Goal: Task Accomplishment & Management: Complete application form

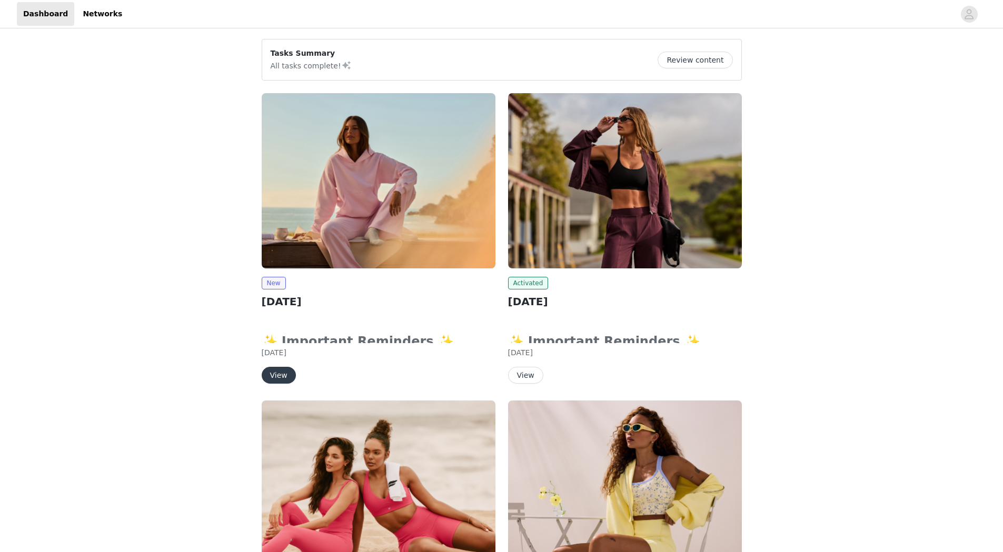
click at [401, 169] on img at bounding box center [379, 180] width 234 height 175
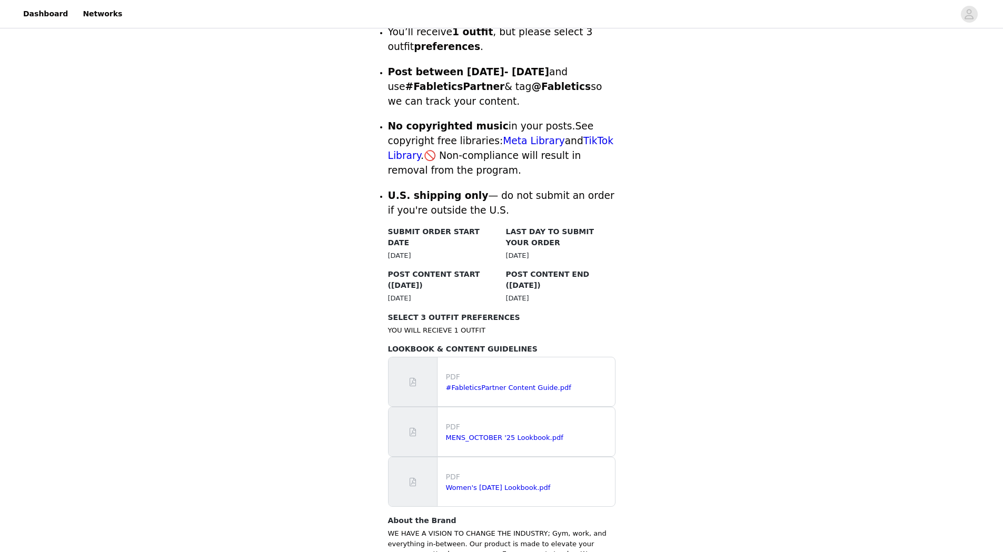
scroll to position [421, 0]
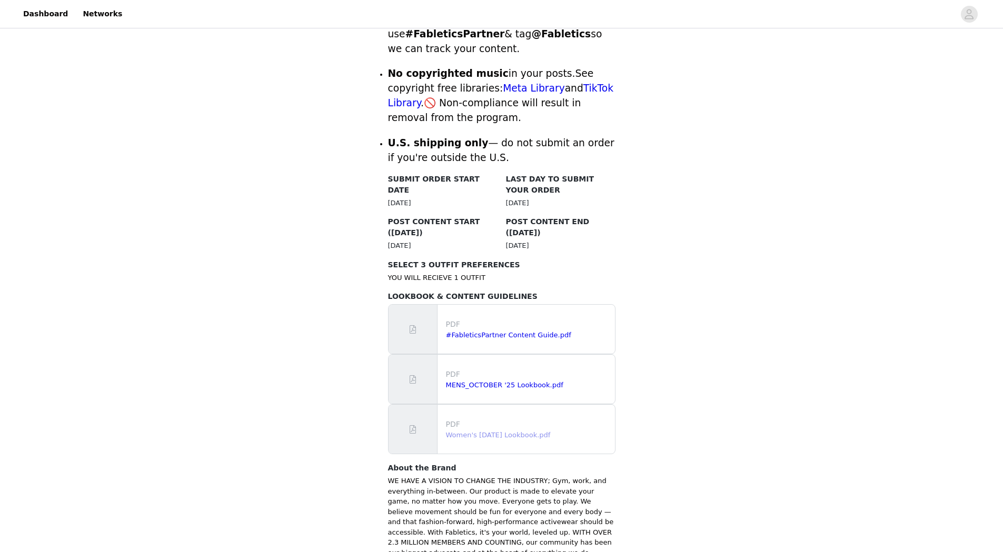
click at [509, 431] on link "Women's [DATE] Lookbook.pdf" at bounding box center [498, 435] width 105 height 8
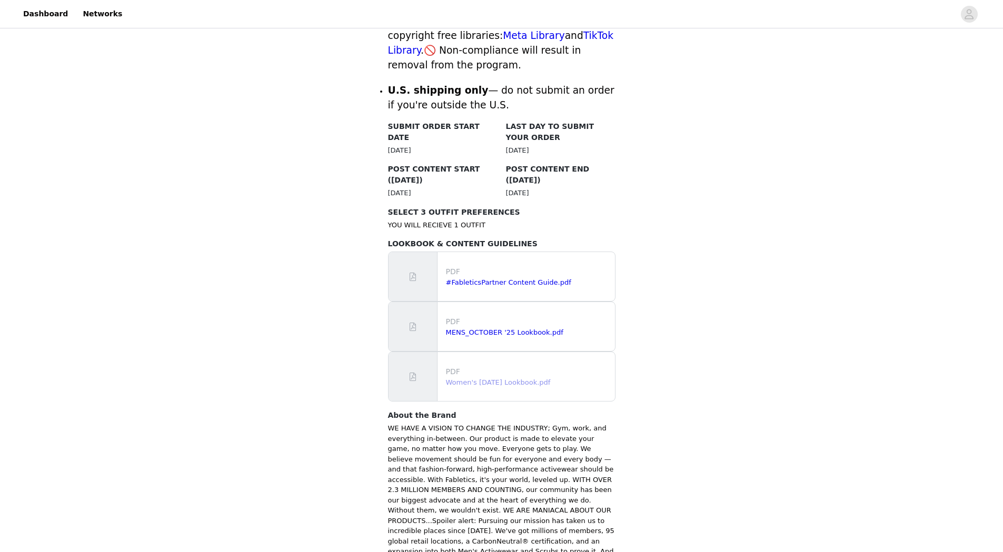
scroll to position [525, 0]
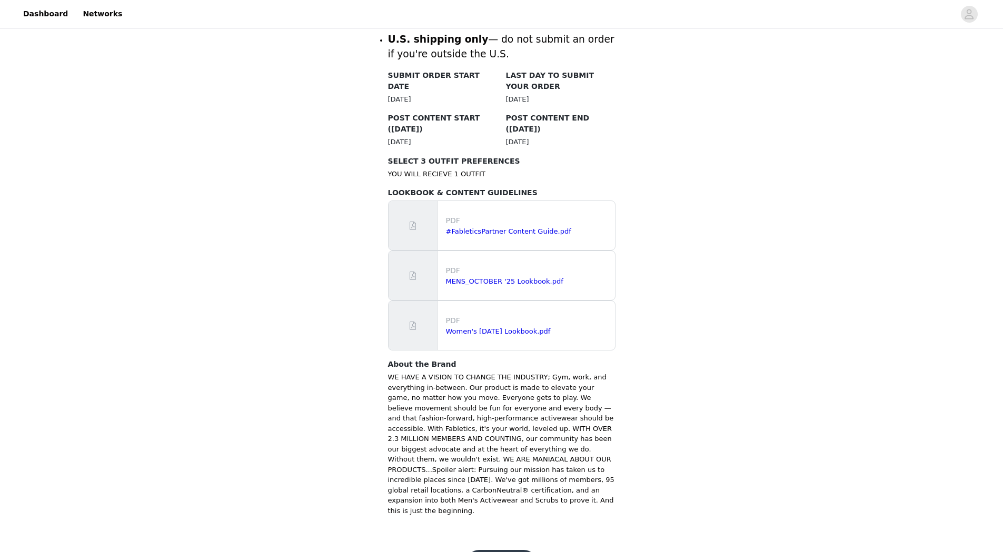
click at [502, 550] on button "Get Started" at bounding box center [501, 562] width 70 height 25
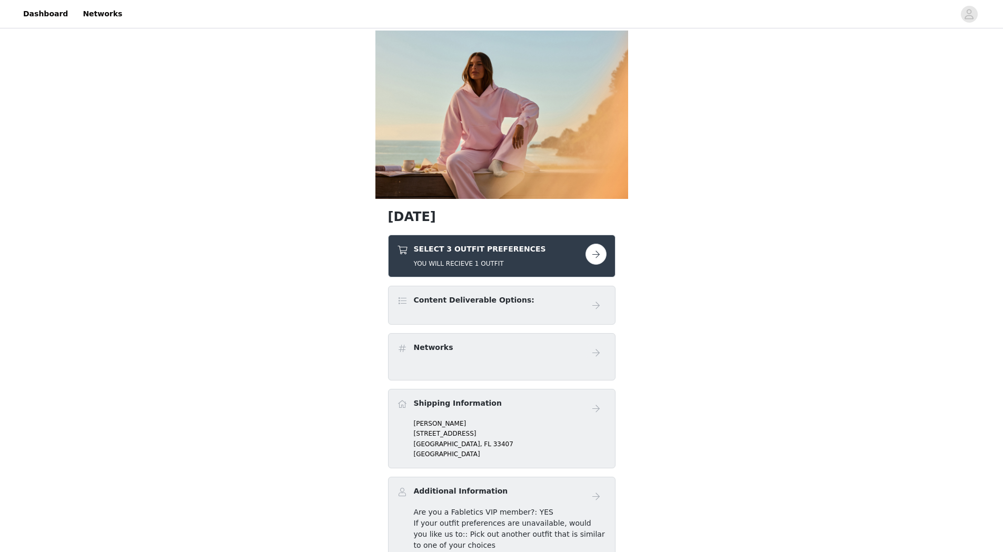
scroll to position [53, 0]
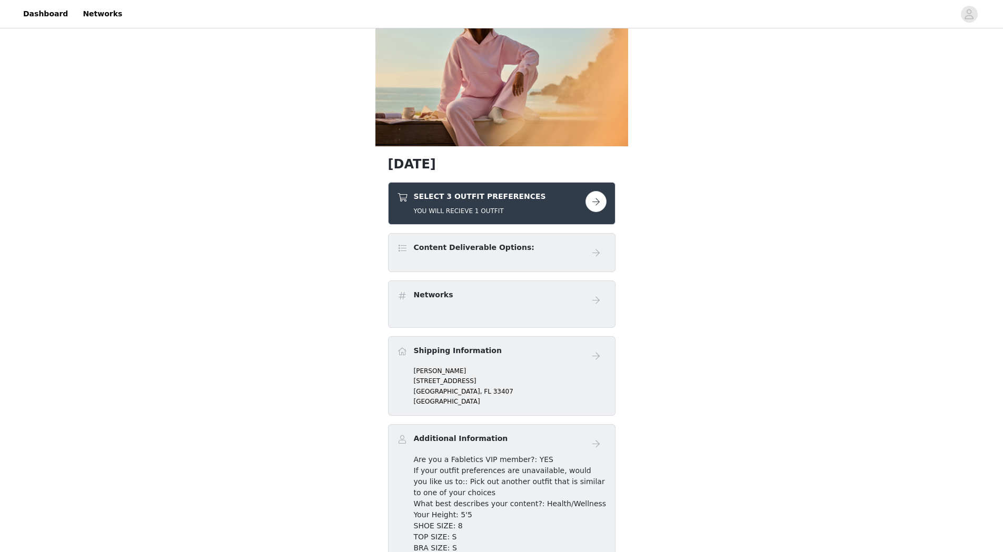
click at [588, 204] on button "button" at bounding box center [595, 201] width 21 height 21
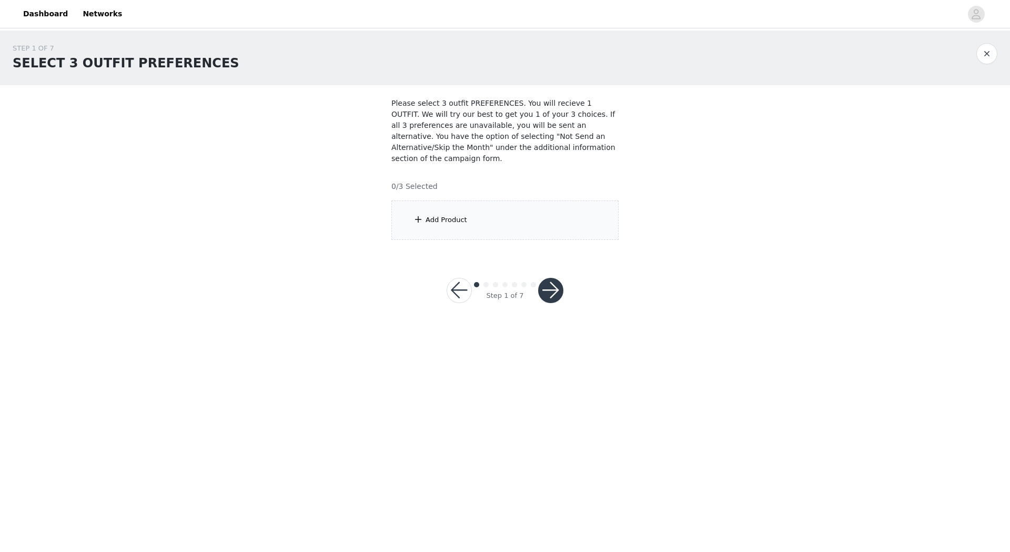
click at [434, 215] on div "Add Product" at bounding box center [447, 220] width 42 height 11
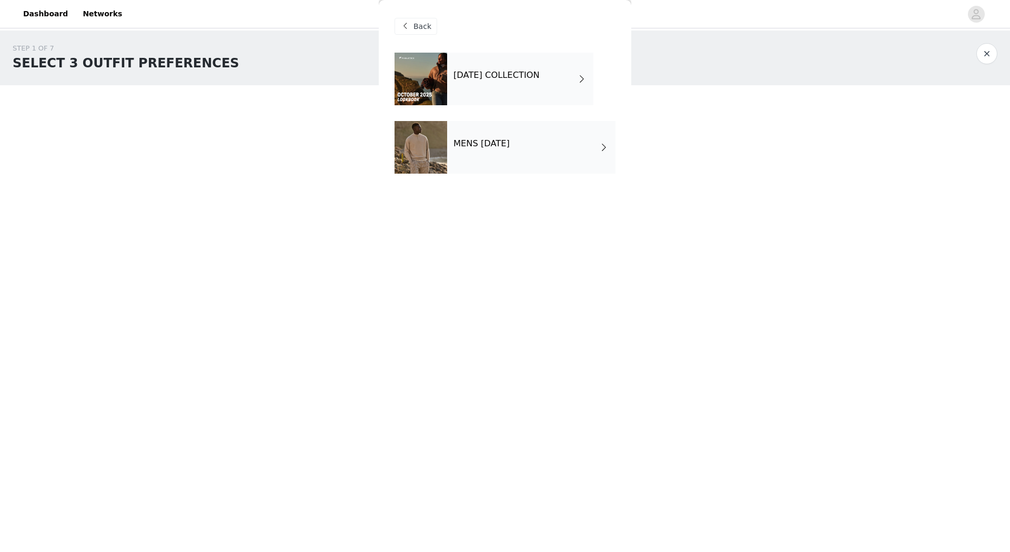
click at [422, 23] on span "Back" at bounding box center [423, 26] width 18 height 11
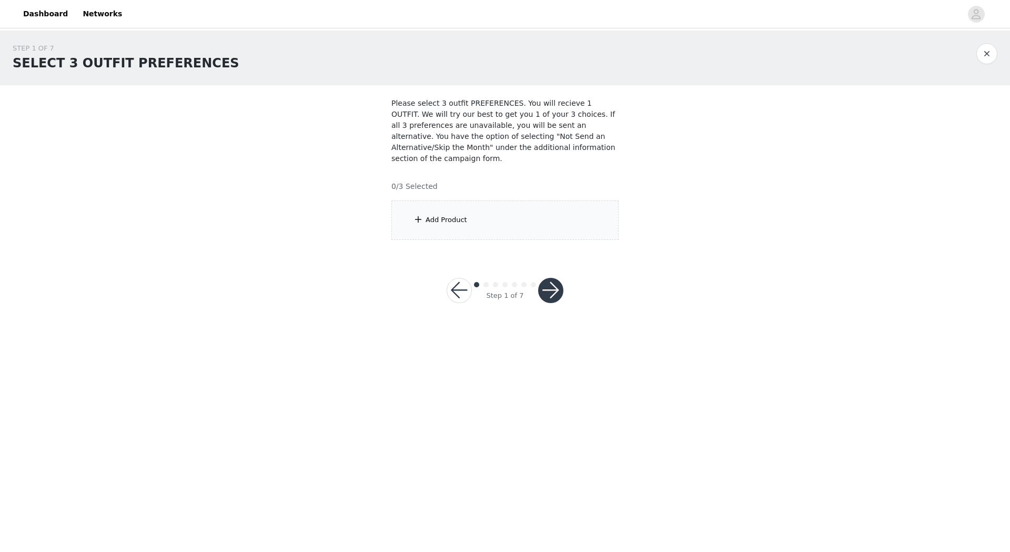
click at [424, 215] on div "Add Product" at bounding box center [505, 220] width 227 height 39
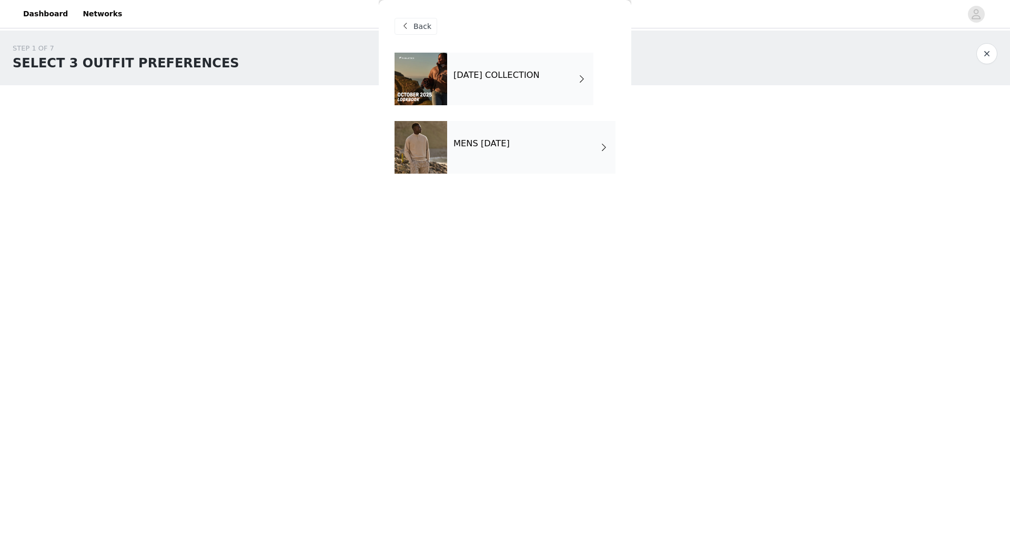
click at [503, 83] on div "[DATE] COLLECTION" at bounding box center [520, 79] width 146 height 53
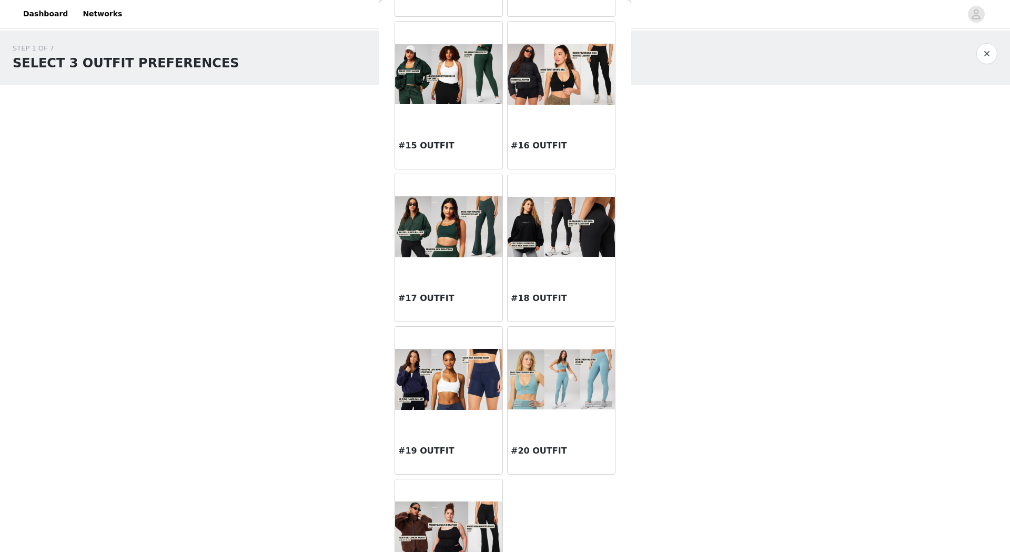
scroll to position [1025, 0]
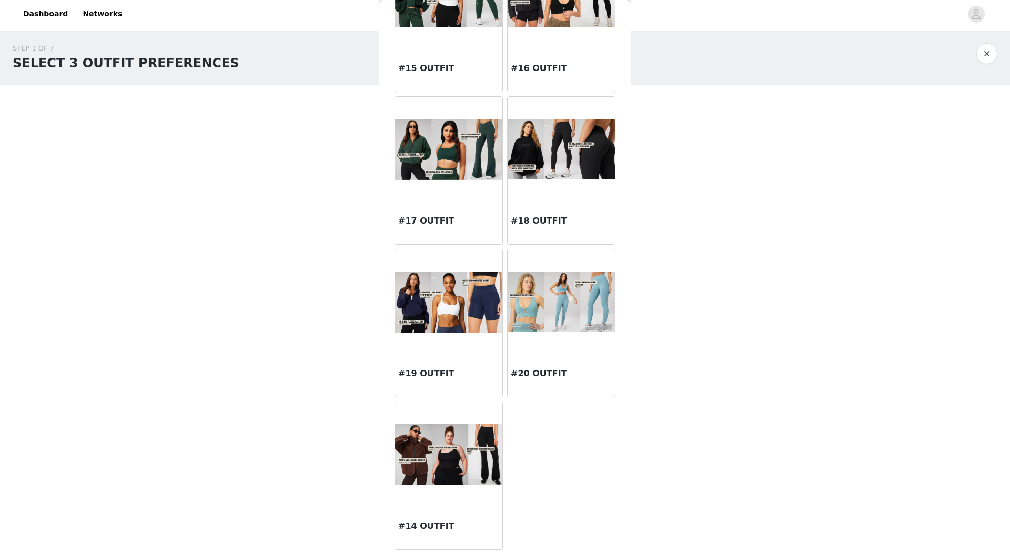
click at [451, 462] on img at bounding box center [448, 455] width 107 height 62
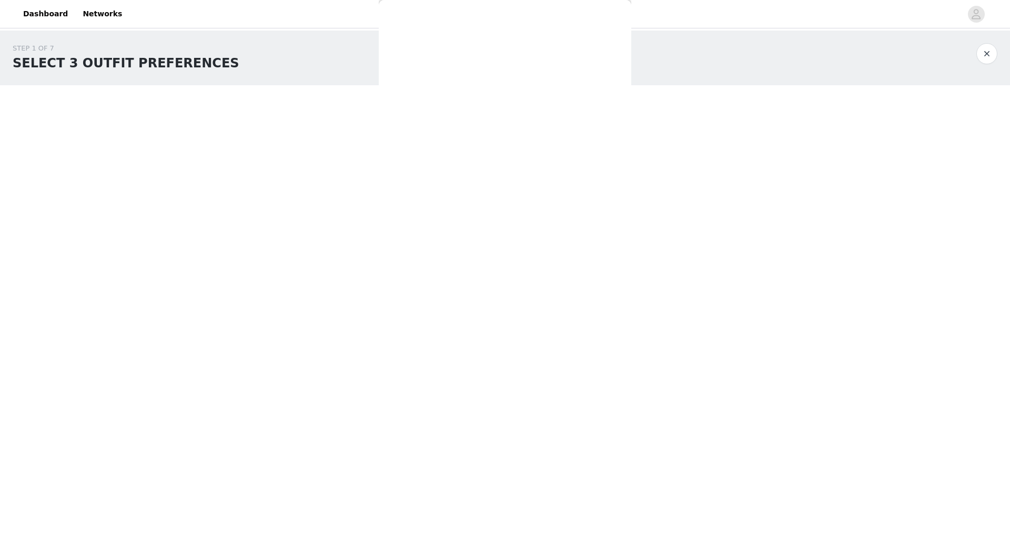
scroll to position [0, 0]
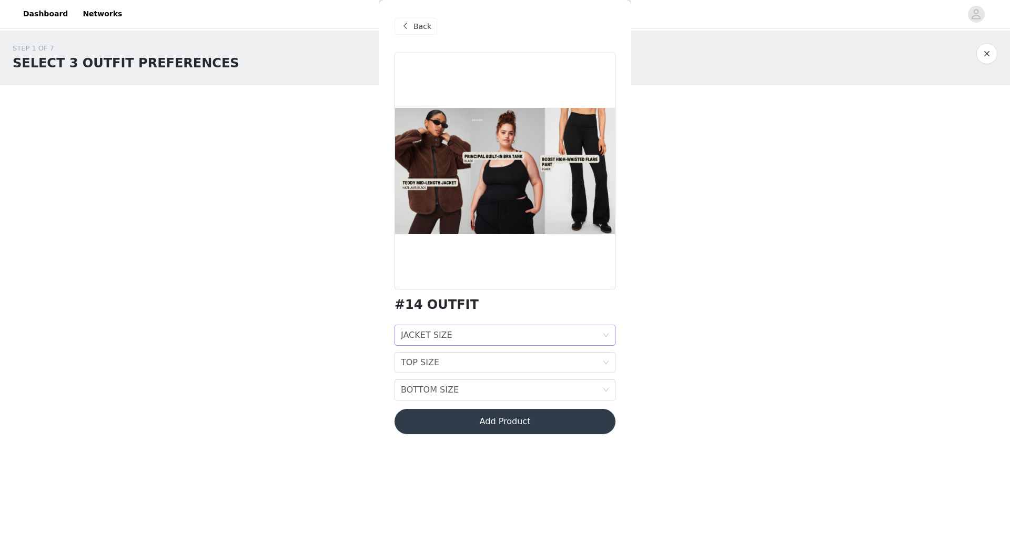
click at [442, 337] on div "JACKET SIZE" at bounding box center [427, 335] width 52 height 20
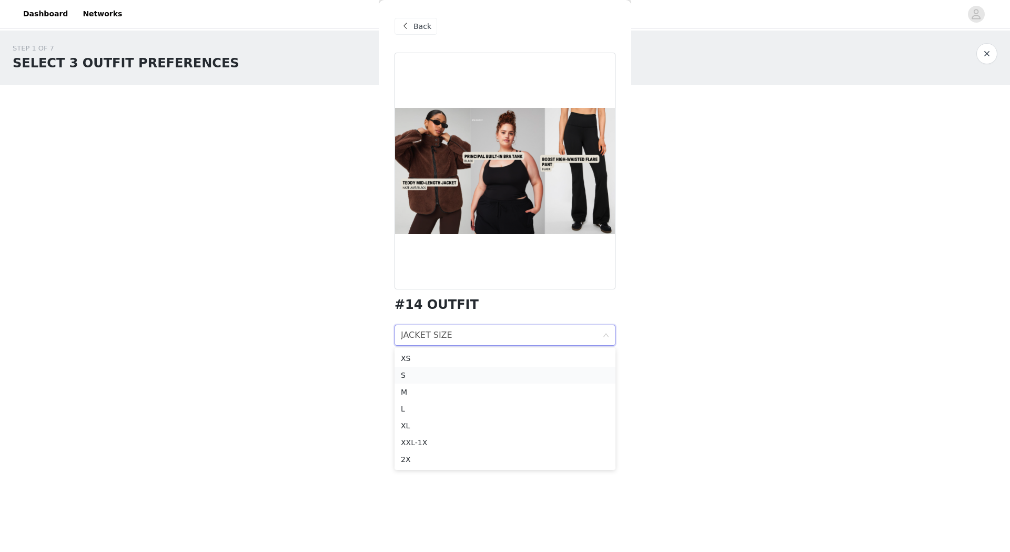
click at [417, 374] on div "S" at bounding box center [505, 375] width 208 height 12
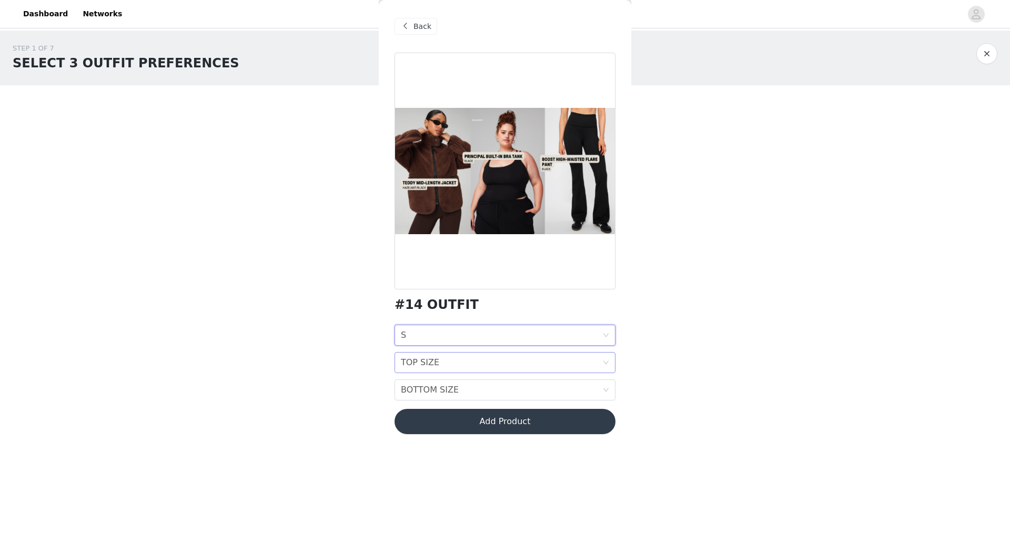
click at [417, 365] on div "TOP SIZE" at bounding box center [420, 363] width 38 height 20
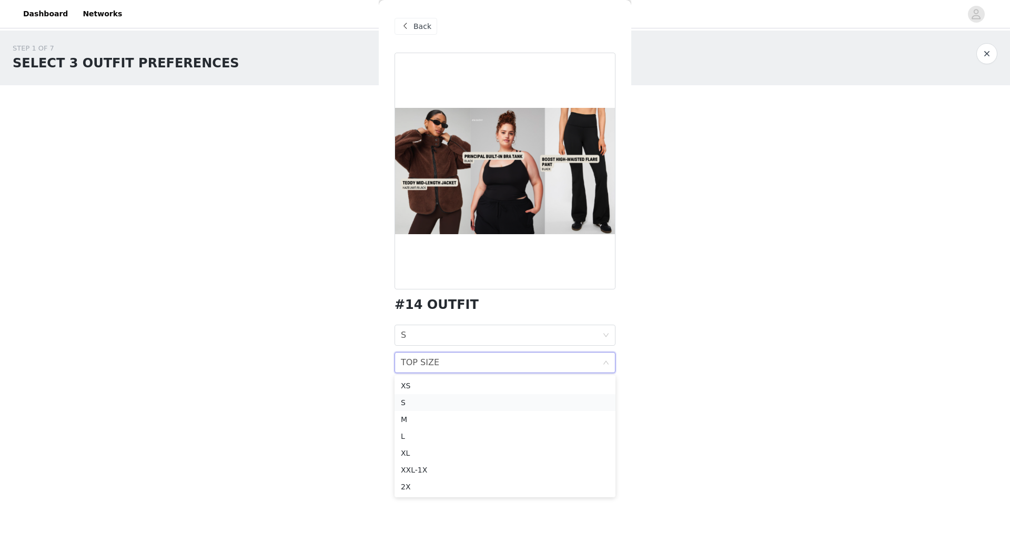
click at [409, 401] on div "S" at bounding box center [505, 403] width 208 height 12
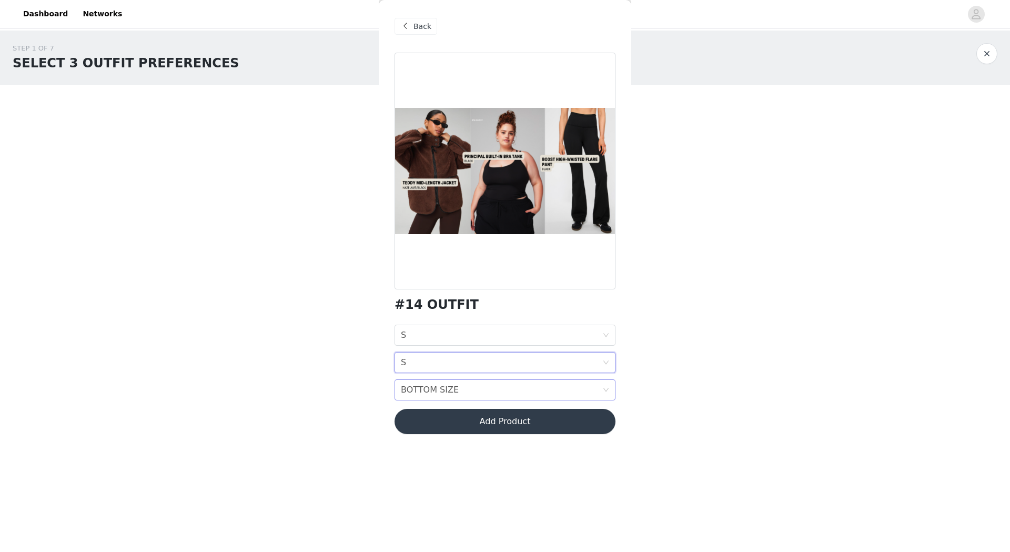
click at [414, 387] on div "BOTTOM SIZE" at bounding box center [430, 390] width 58 height 20
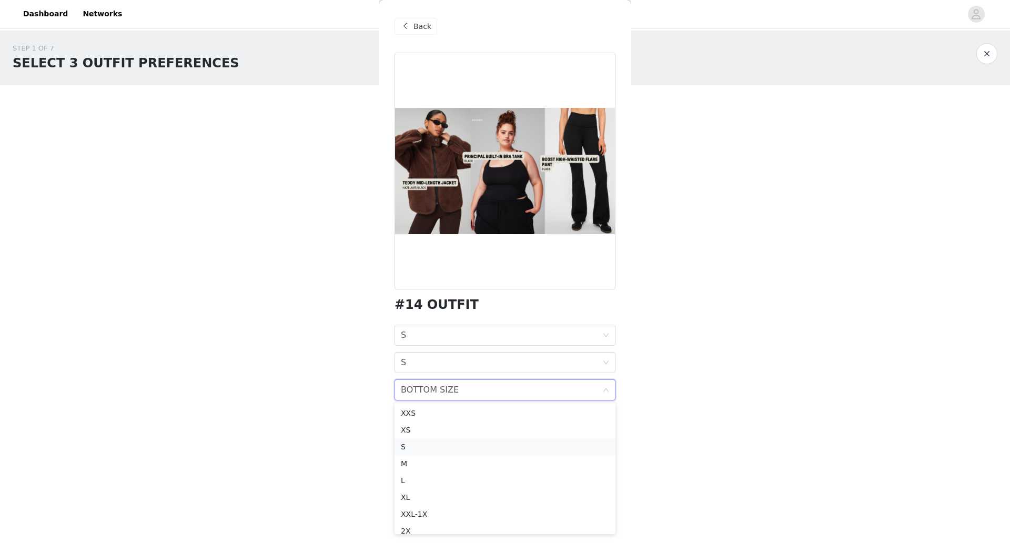
click at [410, 447] on div "S" at bounding box center [505, 447] width 208 height 12
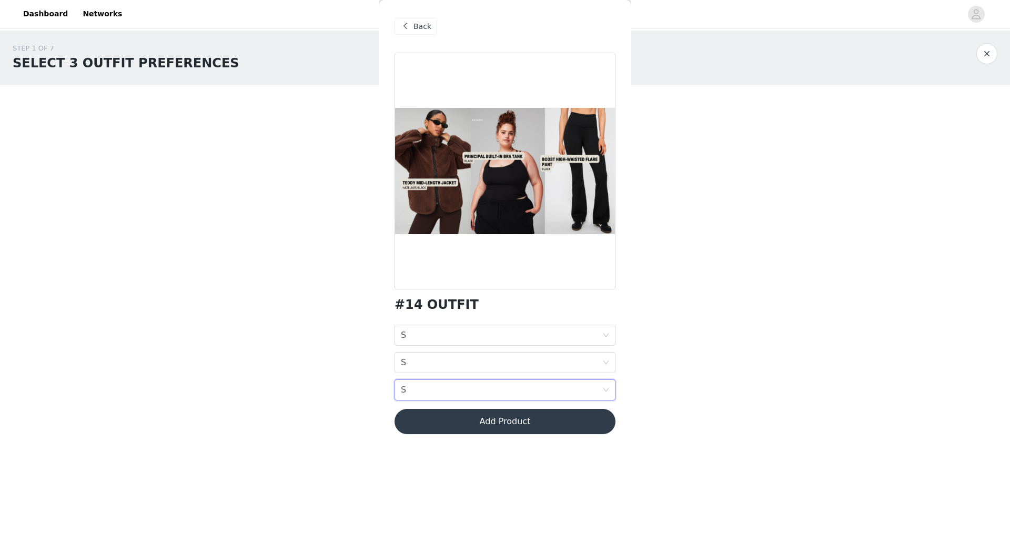
click at [772, 262] on div "STEP 1 OF 7 SELECT 3 OUTFIT PREFERENCES Please select 3 outfit PREFERENCES. You…" at bounding box center [505, 180] width 1010 height 298
click at [495, 422] on button "Add Product" at bounding box center [505, 421] width 221 height 25
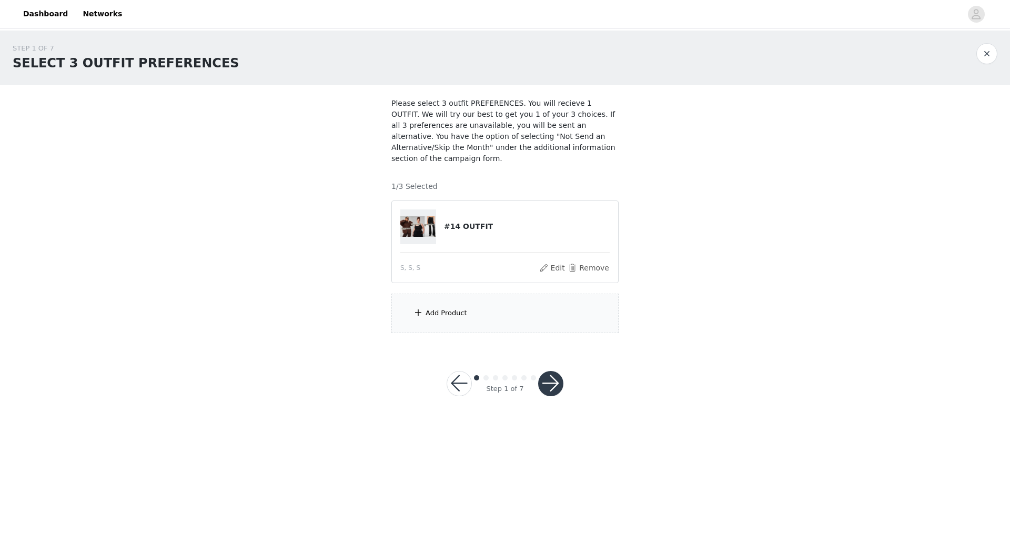
click at [443, 308] on div "Add Product" at bounding box center [447, 313] width 42 height 11
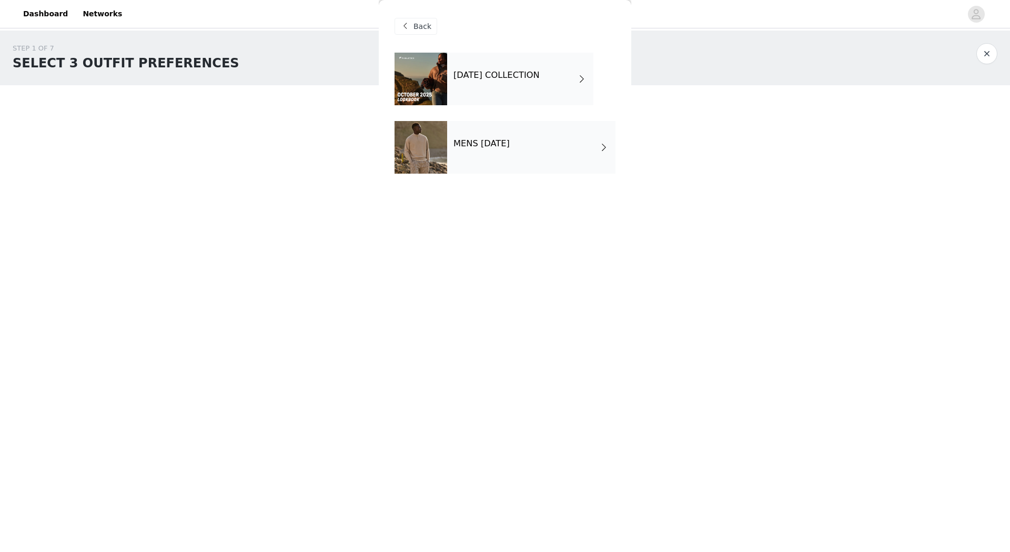
click at [499, 74] on h4 "[DATE] COLLECTION" at bounding box center [497, 75] width 86 height 9
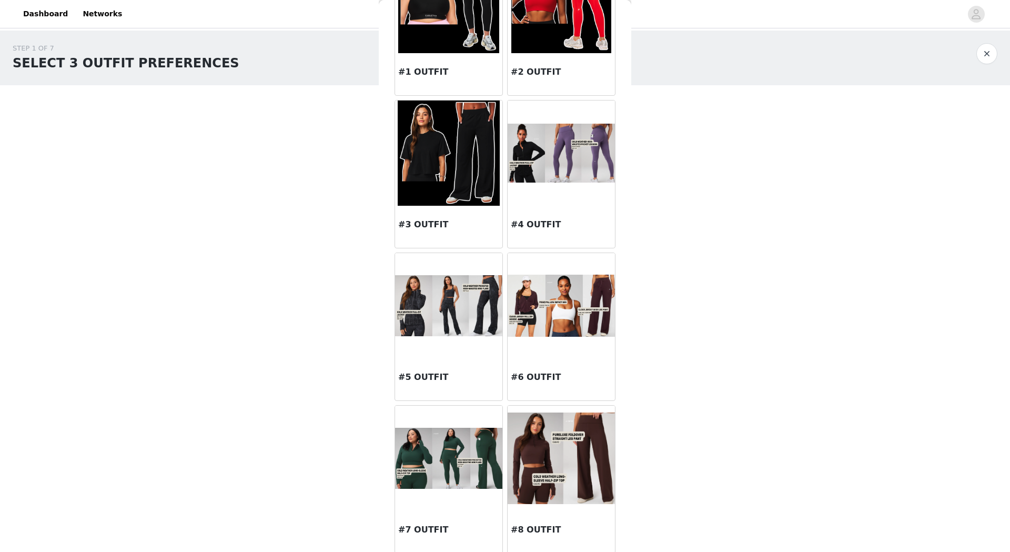
scroll to position [211, 0]
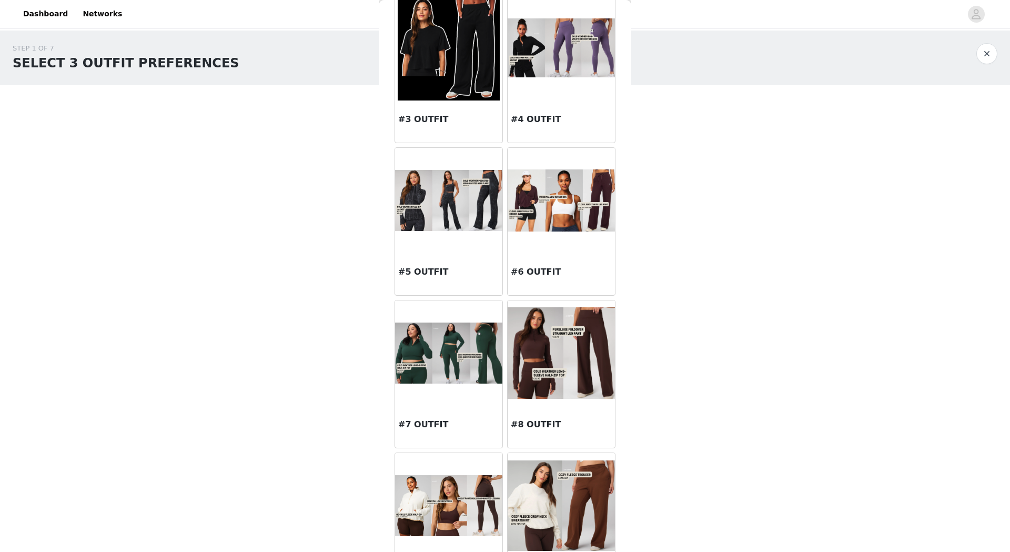
click at [406, 176] on img at bounding box center [448, 200] width 107 height 61
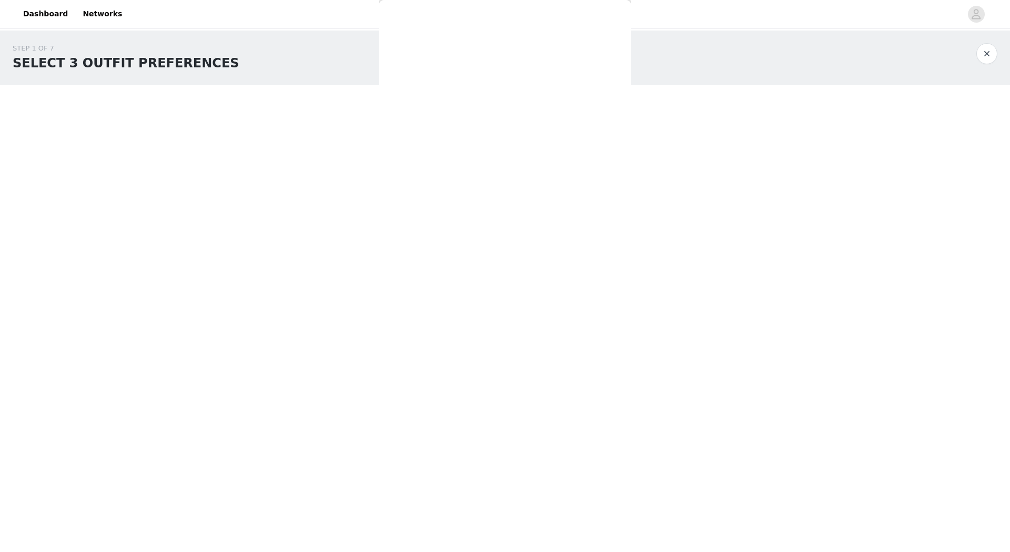
scroll to position [0, 0]
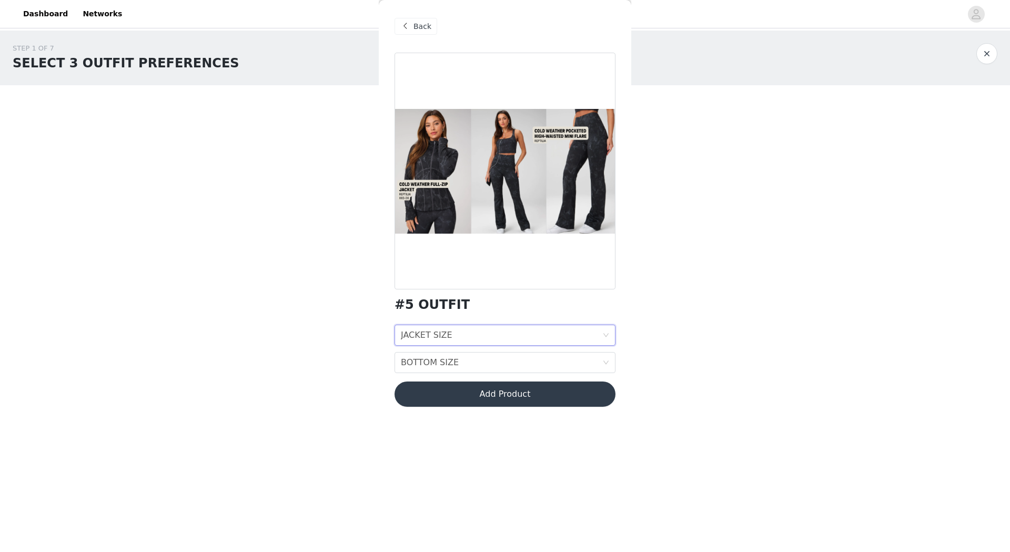
click at [427, 335] on div "JACKET SIZE" at bounding box center [427, 335] width 52 height 20
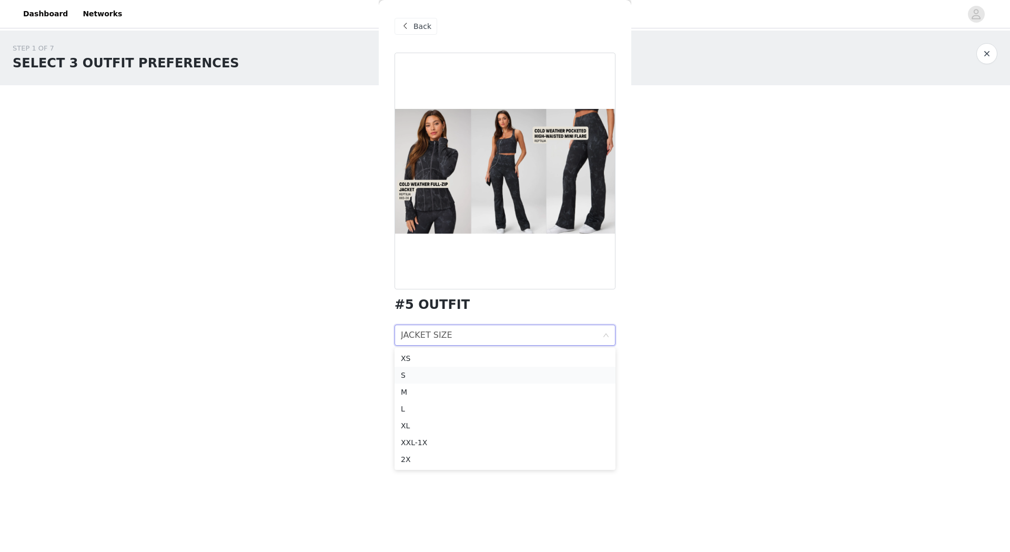
click at [413, 374] on div "S" at bounding box center [505, 375] width 208 height 12
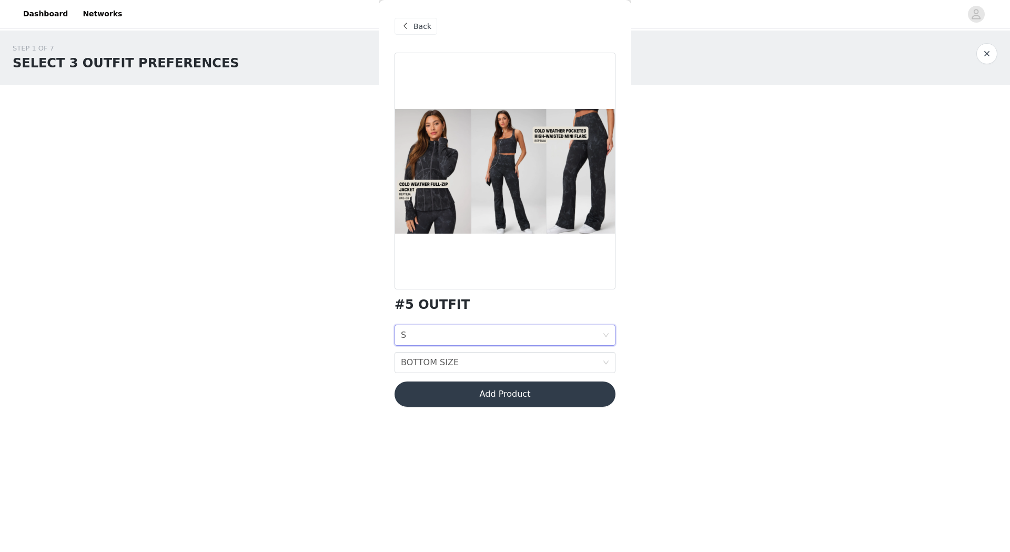
drag, startPoint x: 420, startPoint y: 316, endPoint x: 422, endPoint y: 331, distance: 14.3
click at [420, 317] on div "#5 OUTFIT JACKET SIZE S BOTTOM SIZE BOTTOM SIZE Add Product" at bounding box center [505, 236] width 221 height 367
click at [422, 335] on div "JACKET SIZE S" at bounding box center [502, 335] width 202 height 20
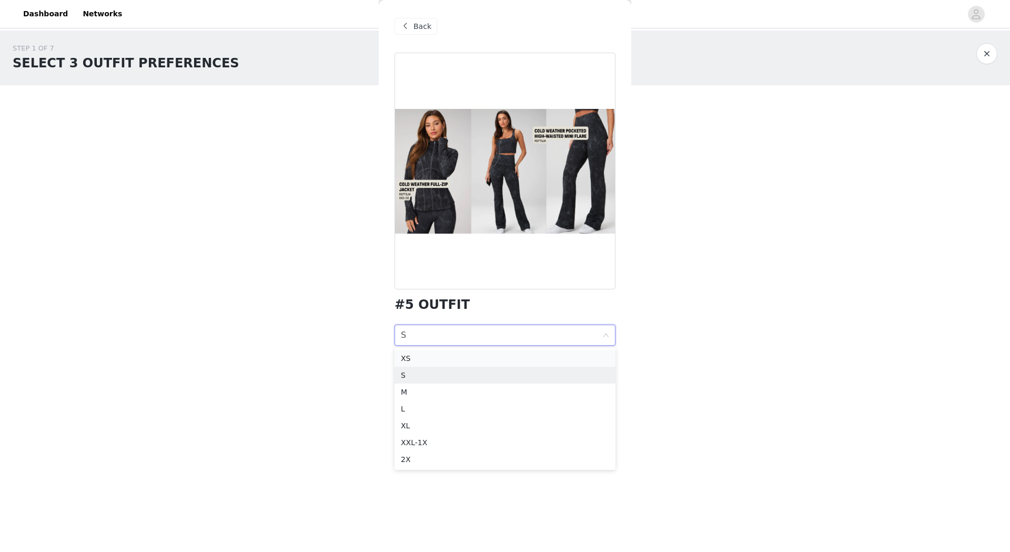
click at [413, 358] on div "XS" at bounding box center [505, 359] width 208 height 12
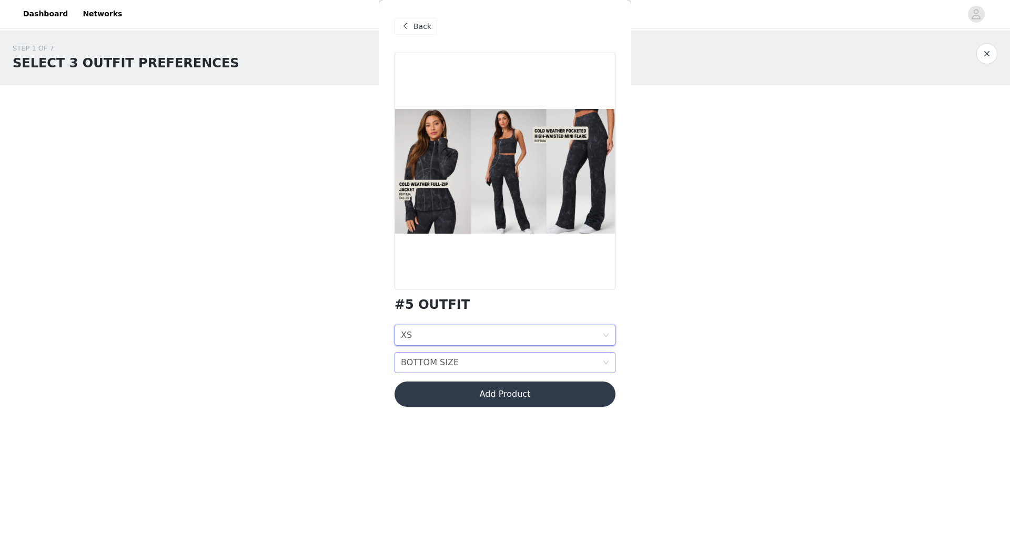
click at [421, 366] on div "BOTTOM SIZE" at bounding box center [430, 363] width 58 height 20
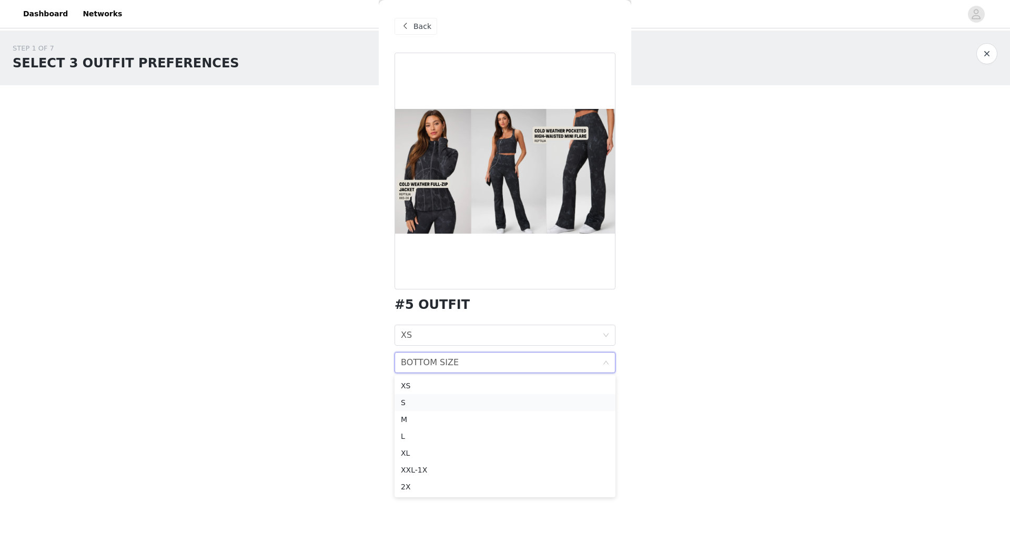
click at [412, 405] on div "S" at bounding box center [505, 403] width 208 height 12
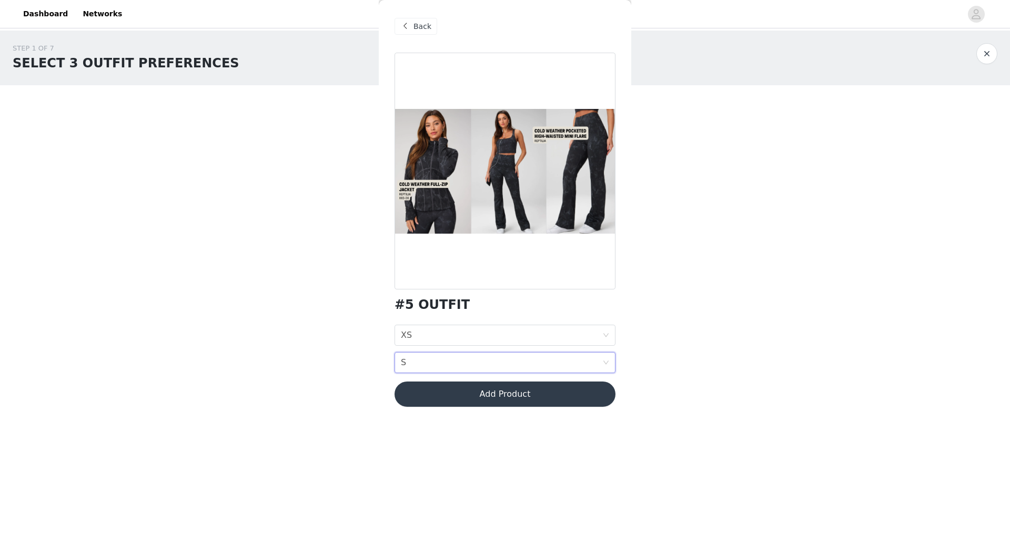
click at [307, 384] on div "STEP 1 OF 7 SELECT 3 OUTFIT PREFERENCES Please select 3 outfit PREFERENCES. You…" at bounding box center [505, 226] width 1010 height 391
click at [428, 331] on div "JACKET SIZE XS" at bounding box center [502, 335] width 202 height 20
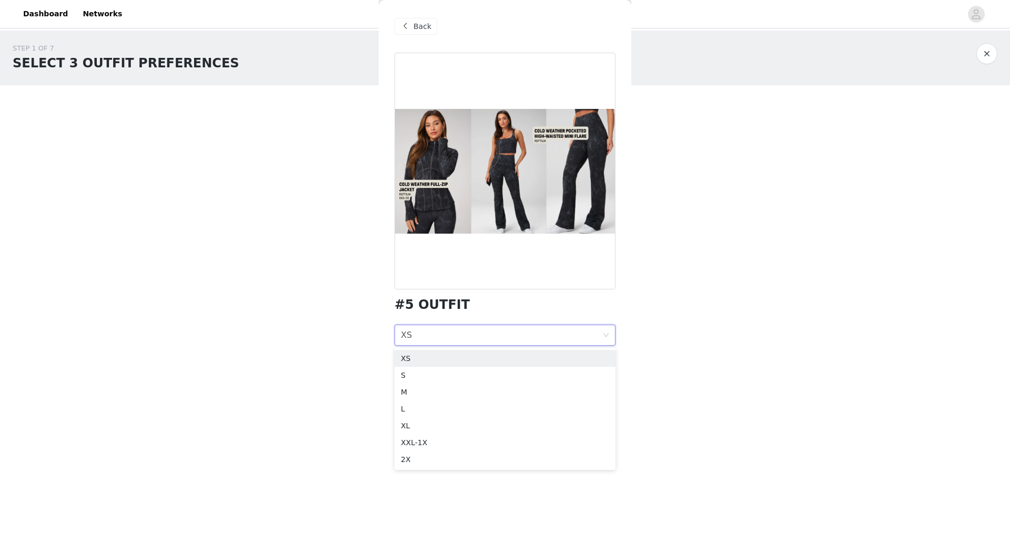
click at [320, 301] on div "STEP 1 OF 7 SELECT 3 OUTFIT PREFERENCES Please select 3 outfit PREFERENCES. You…" at bounding box center [505, 188] width 1010 height 315
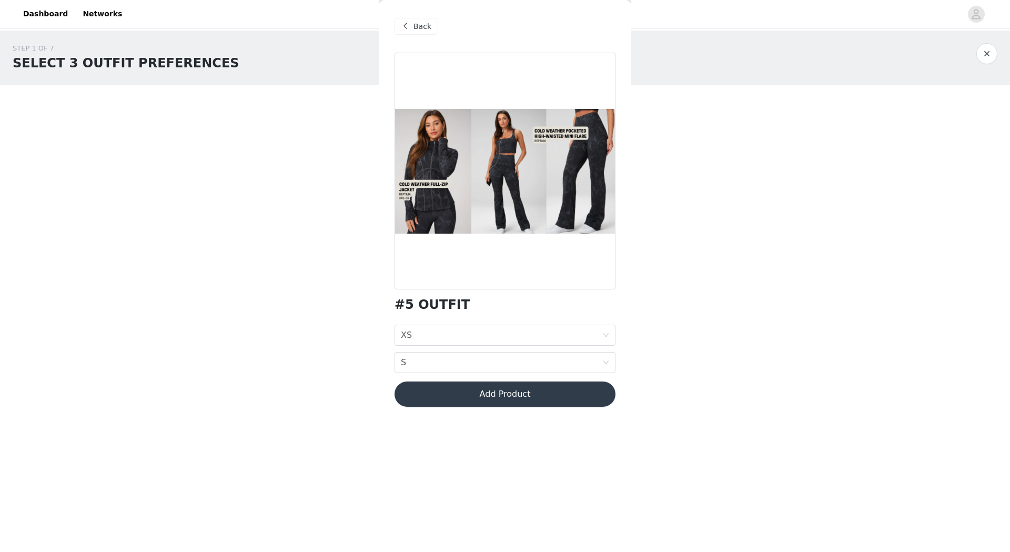
click at [476, 392] on button "Add Product" at bounding box center [505, 394] width 221 height 25
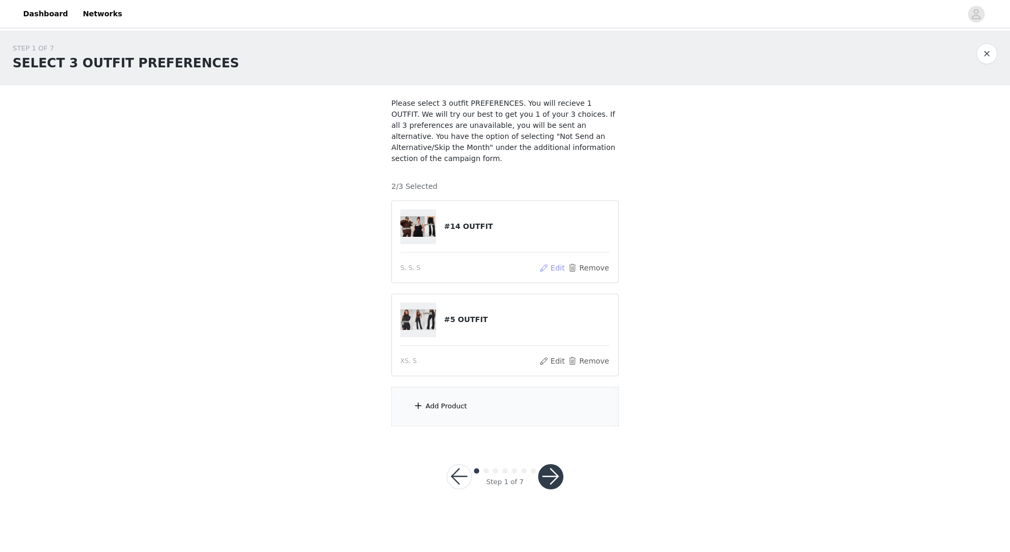
click at [563, 262] on button "Edit" at bounding box center [552, 268] width 27 height 13
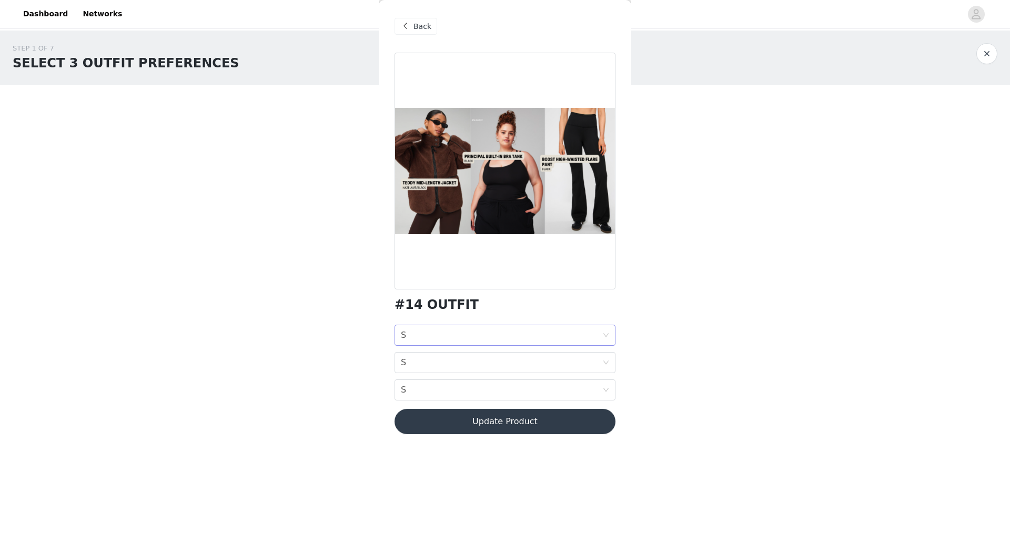
click at [522, 328] on div "JACKET SIZE S" at bounding box center [502, 335] width 202 height 20
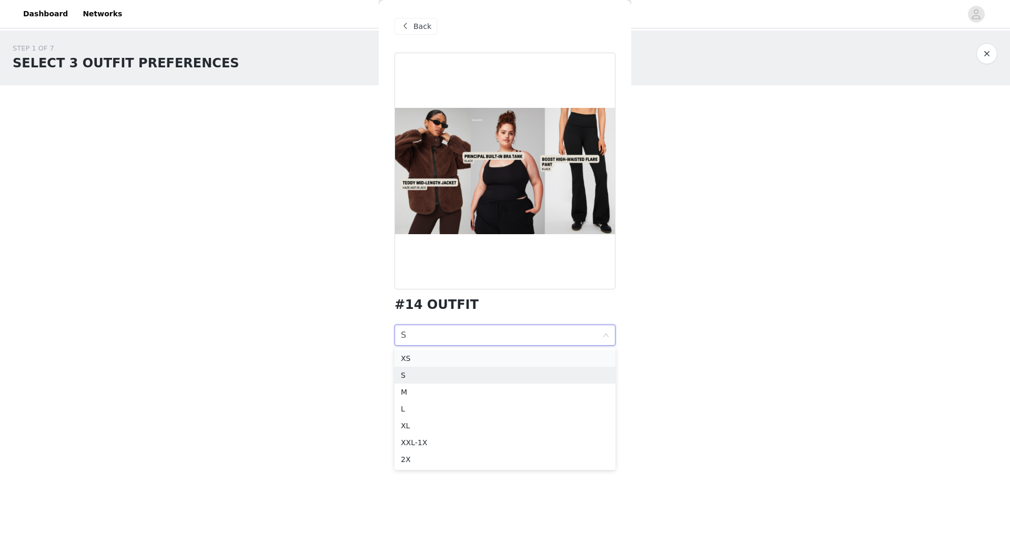
click at [431, 358] on div "XS" at bounding box center [505, 359] width 208 height 12
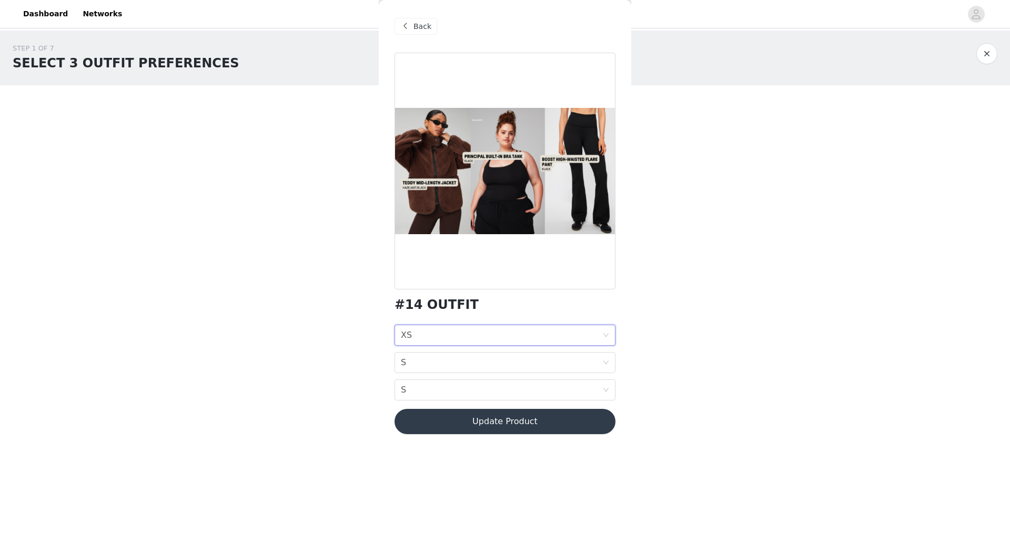
click at [701, 291] on div "STEP 1 OF 7 SELECT 3 OUTFIT PREFERENCES Please select 3 outfit PREFERENCES. You…" at bounding box center [505, 235] width 1010 height 408
click at [494, 328] on div "JACKET SIZE XS" at bounding box center [502, 335] width 202 height 20
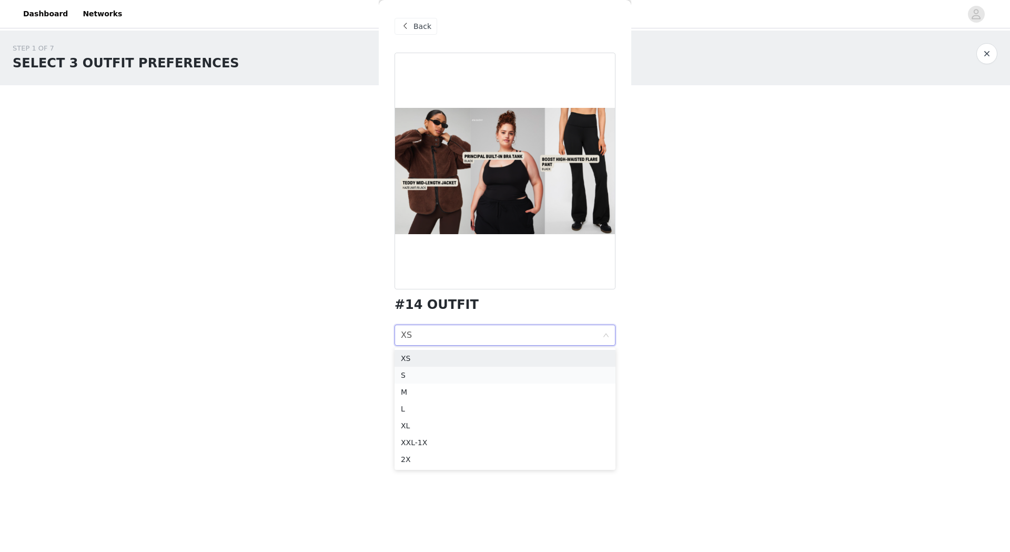
click at [406, 368] on li "S" at bounding box center [505, 375] width 221 height 17
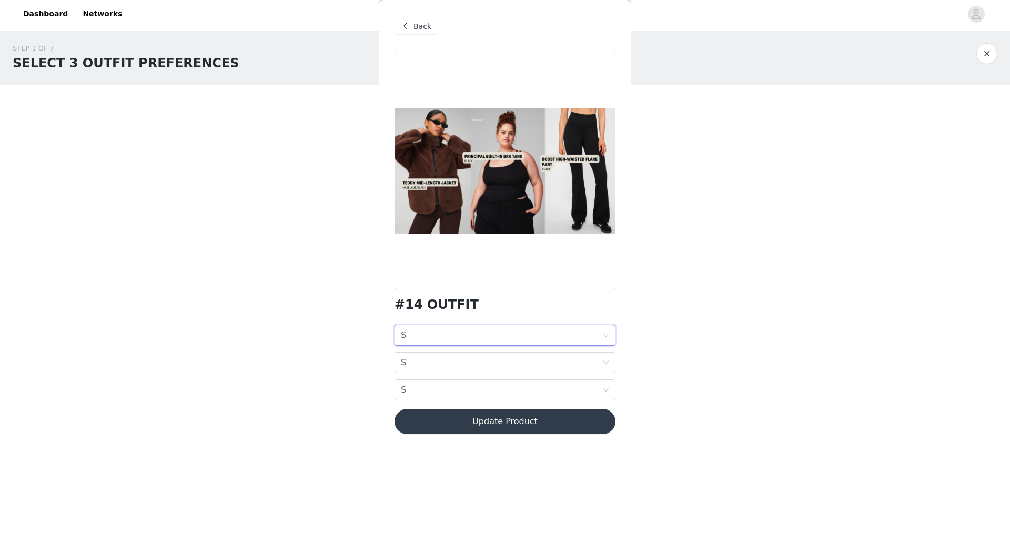
click at [509, 423] on button "Update Product" at bounding box center [505, 421] width 221 height 25
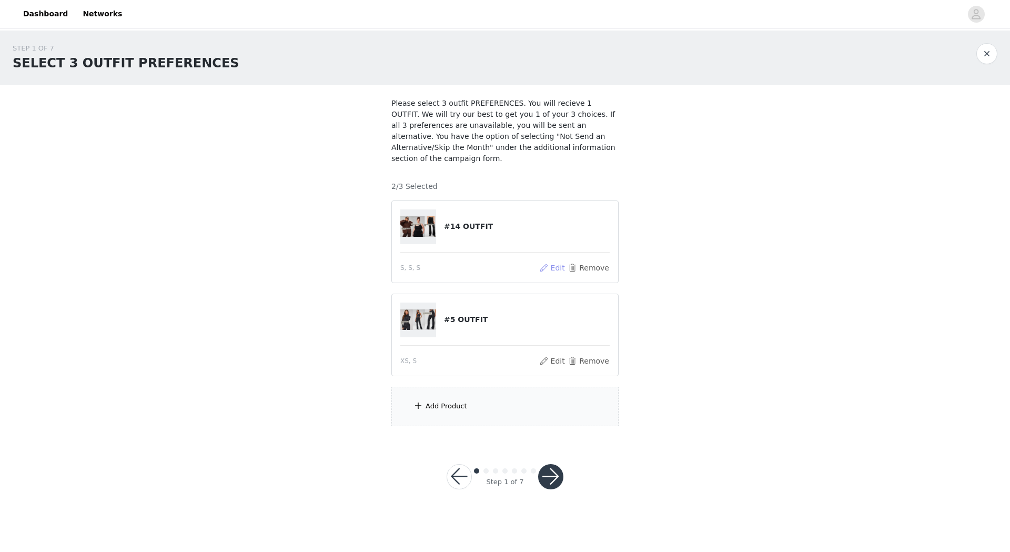
click at [562, 262] on button "Edit" at bounding box center [552, 268] width 27 height 13
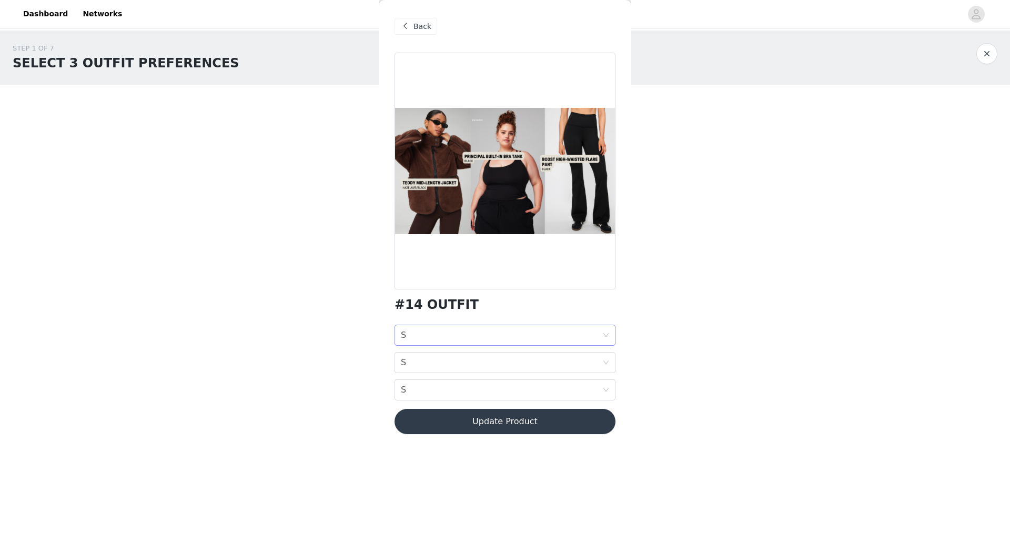
click at [430, 339] on div "JACKET SIZE S" at bounding box center [502, 335] width 202 height 20
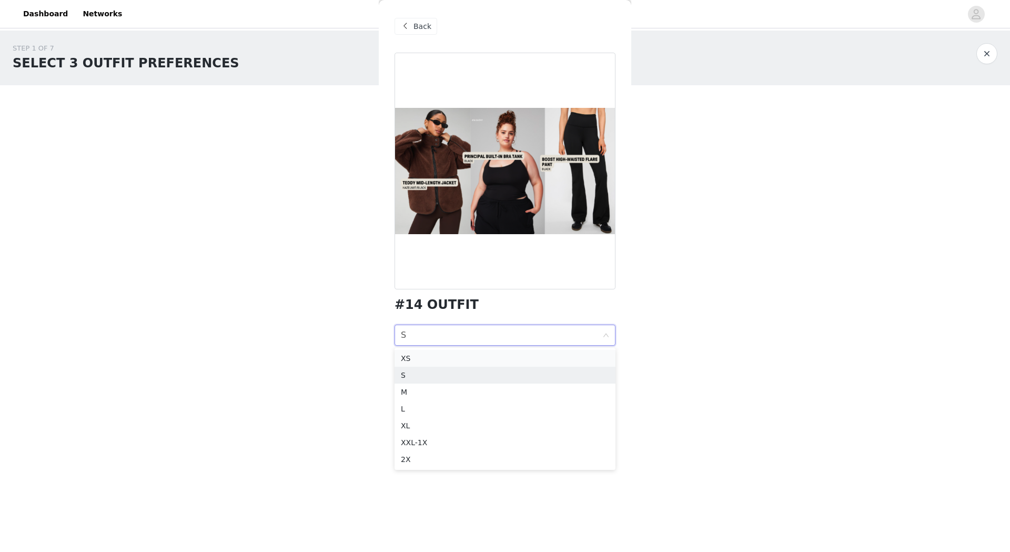
click at [416, 361] on div "XS" at bounding box center [505, 359] width 208 height 12
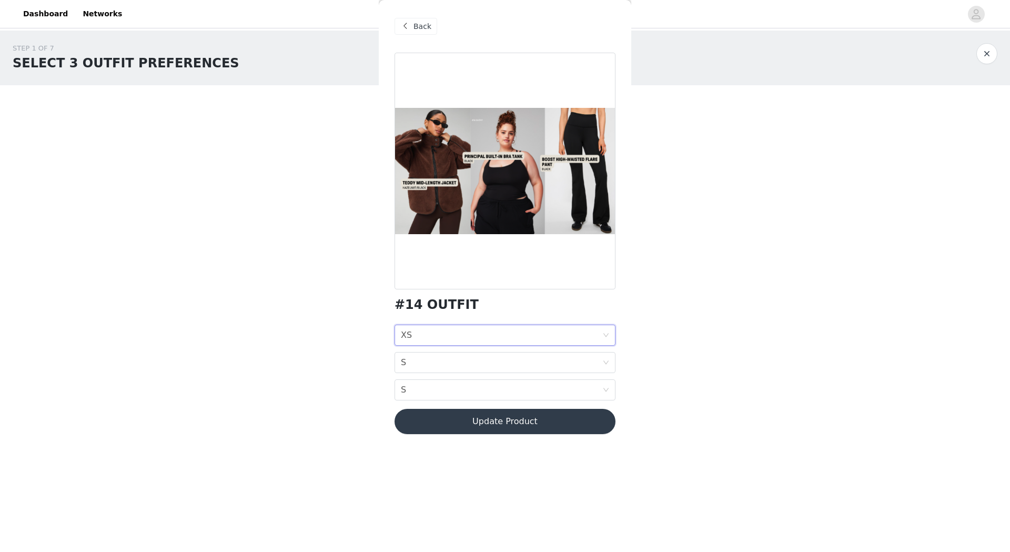
click at [519, 422] on button "Update Product" at bounding box center [505, 421] width 221 height 25
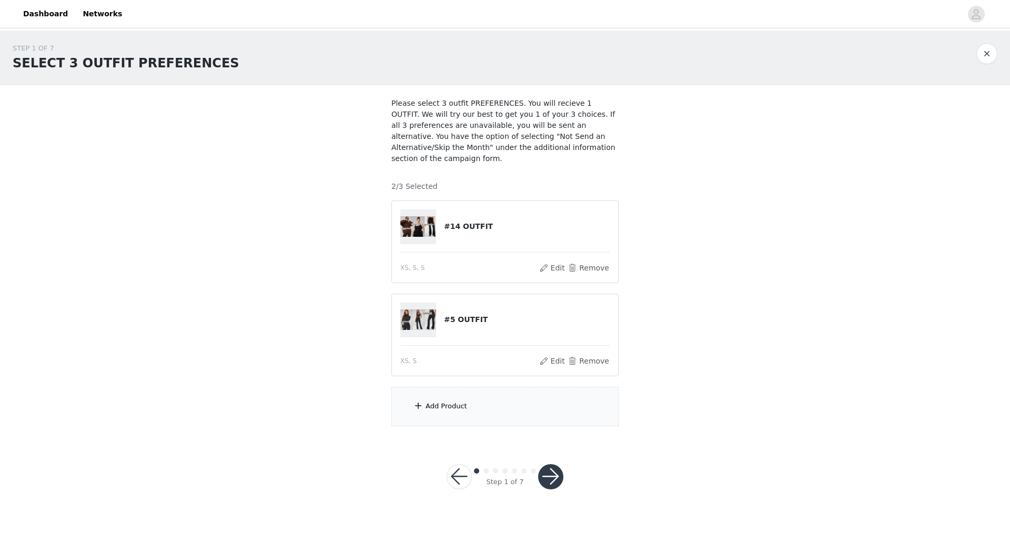
click at [456, 404] on div "Add Product" at bounding box center [505, 406] width 227 height 39
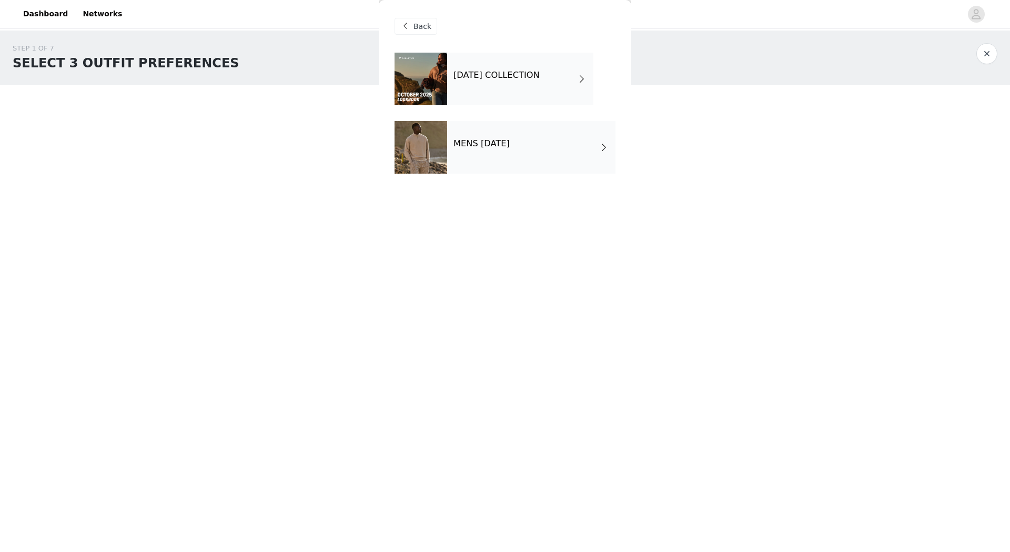
click at [490, 78] on h4 "[DATE] COLLECTION" at bounding box center [497, 75] width 86 height 9
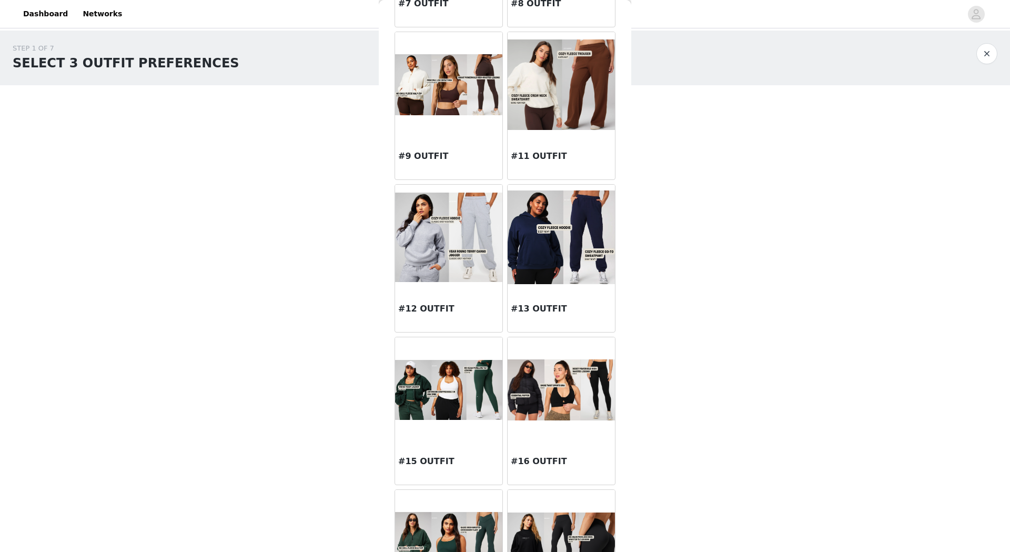
scroll to position [842, 0]
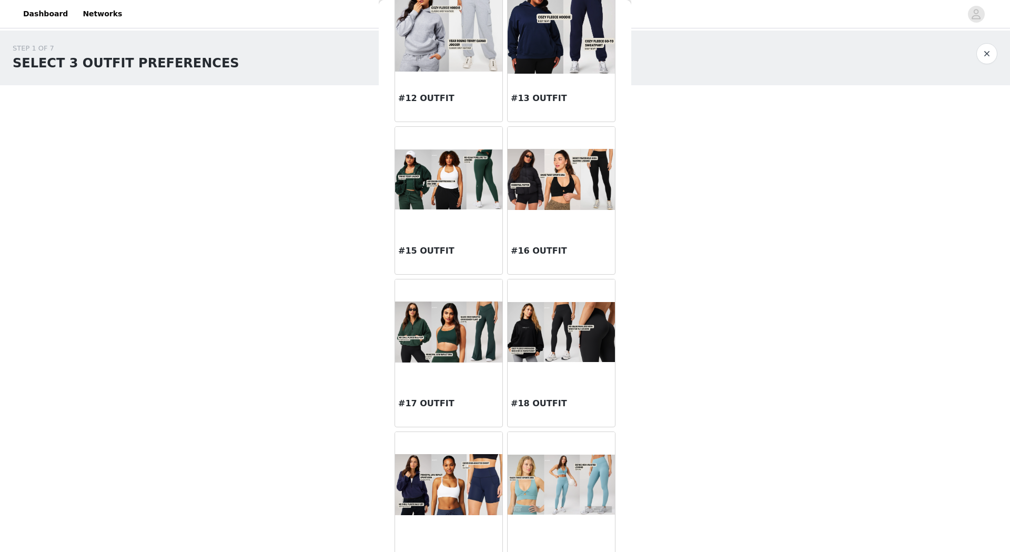
click at [559, 165] on img at bounding box center [561, 179] width 107 height 61
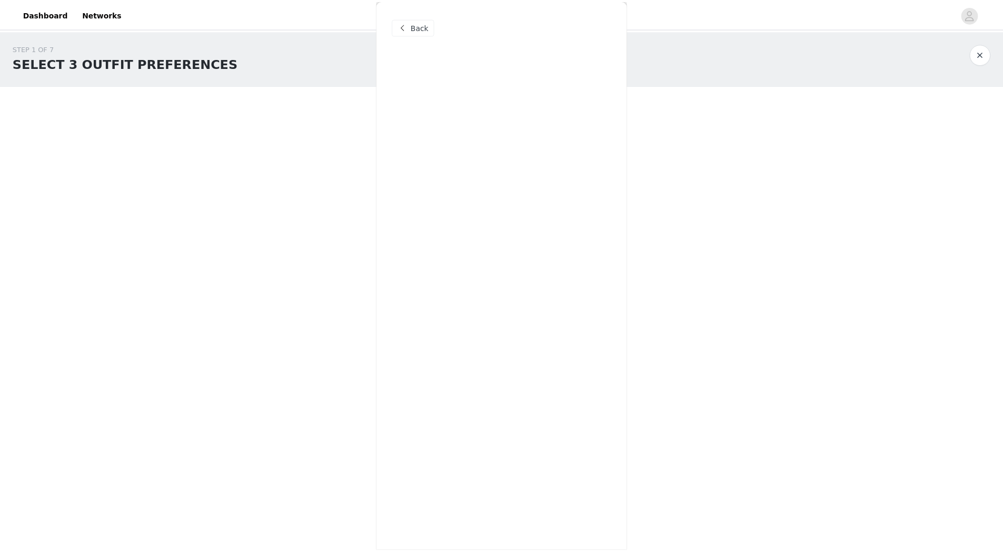
scroll to position [0, 0]
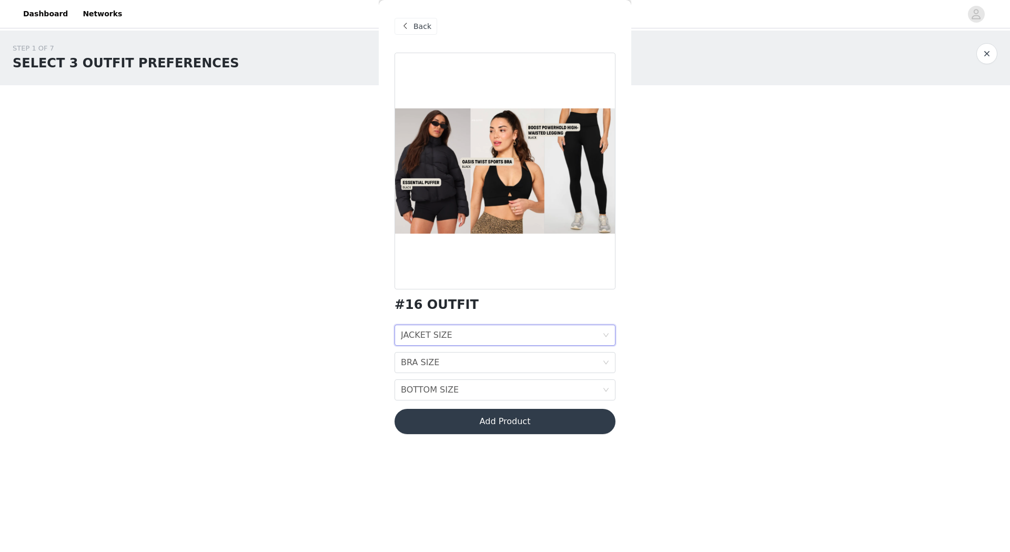
click at [421, 335] on div "JACKET SIZE" at bounding box center [427, 335] width 52 height 20
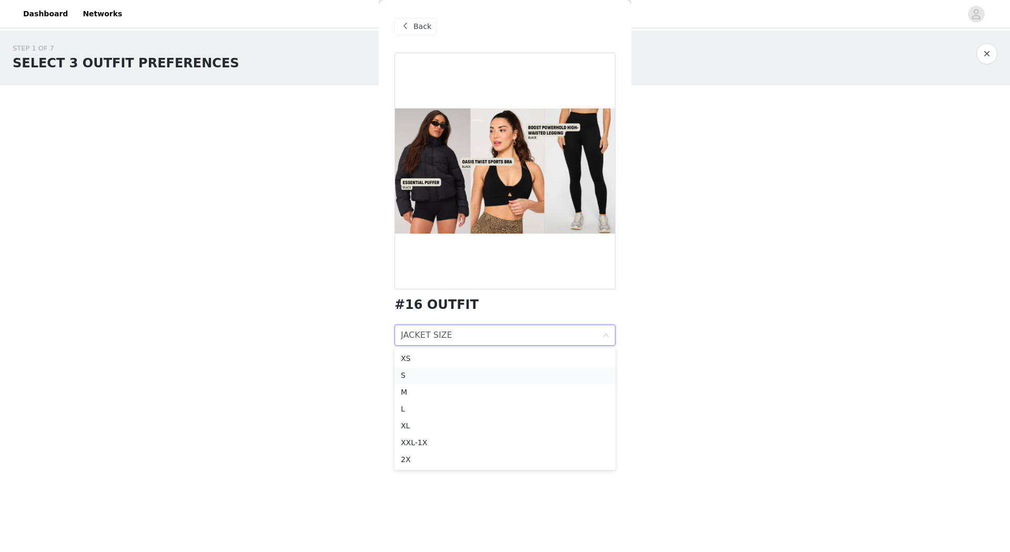
click at [430, 371] on div "S" at bounding box center [505, 375] width 208 height 12
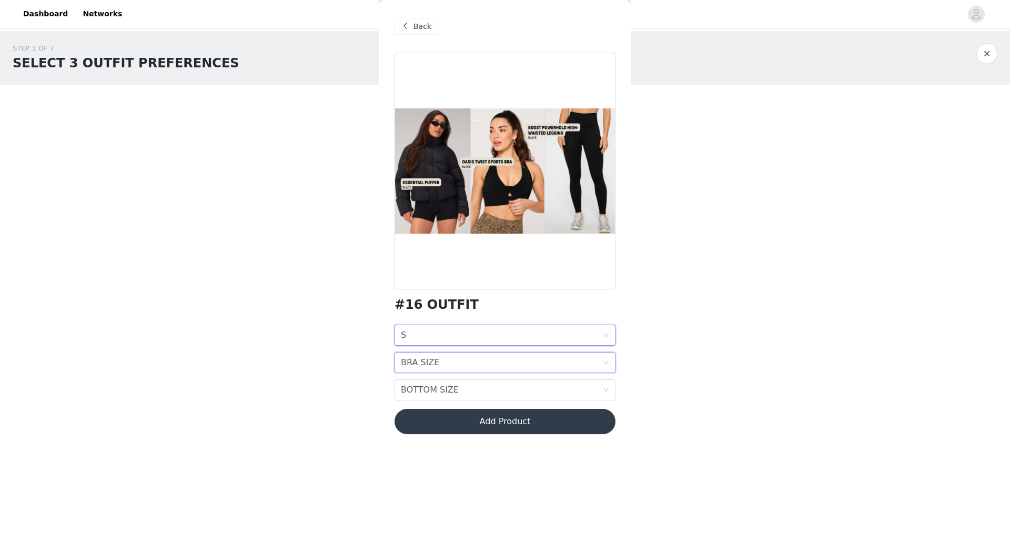
click at [428, 363] on div "BRA SIZE" at bounding box center [420, 363] width 38 height 20
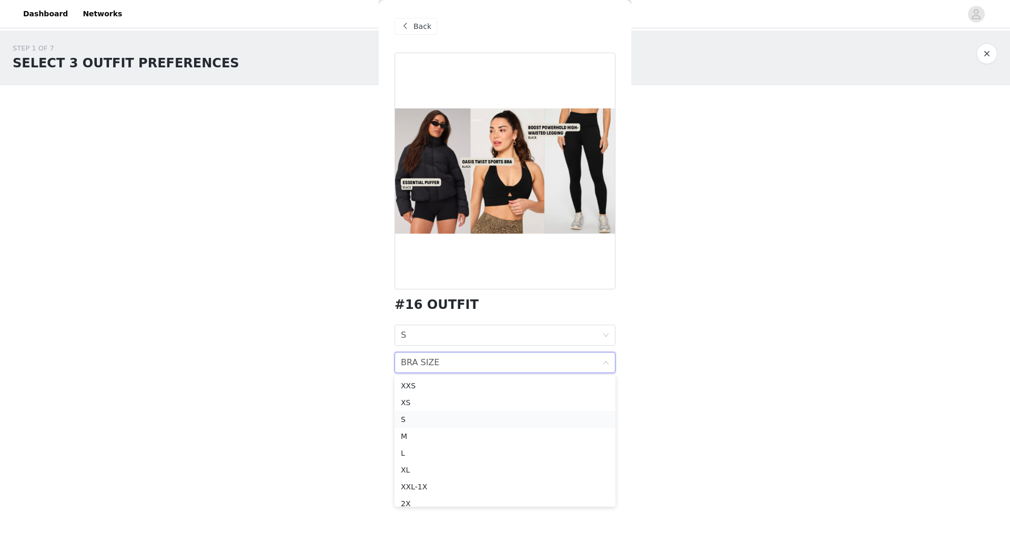
click at [419, 419] on div "S" at bounding box center [505, 420] width 208 height 12
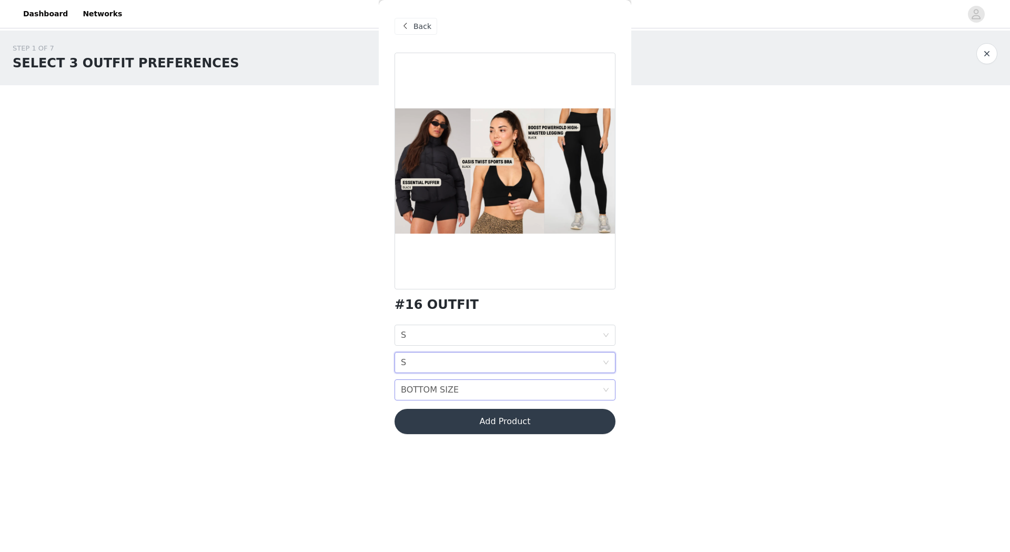
click at [425, 393] on div "BOTTOM SIZE" at bounding box center [430, 390] width 58 height 20
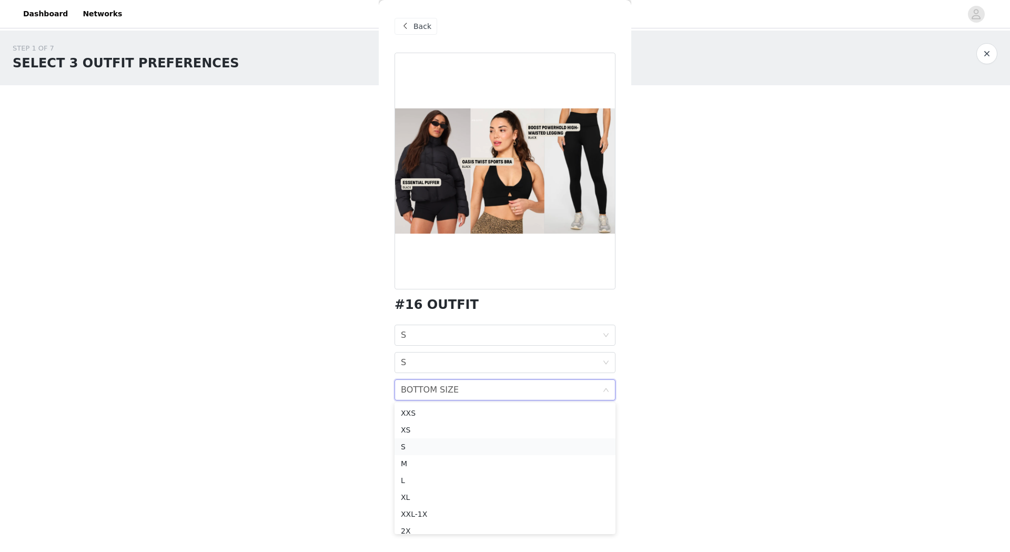
click at [423, 447] on div "S" at bounding box center [505, 447] width 208 height 12
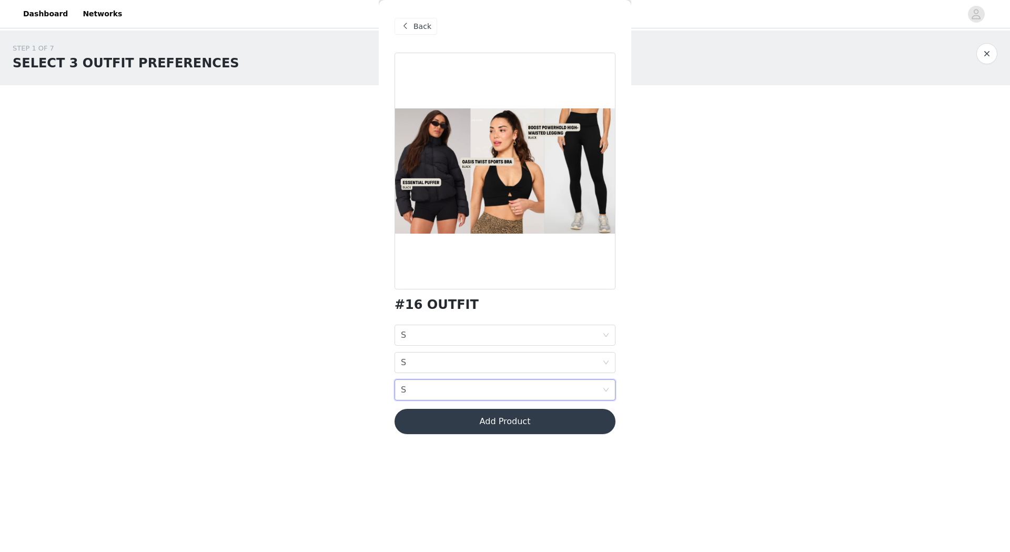
click at [516, 421] on button "Add Product" at bounding box center [505, 421] width 221 height 25
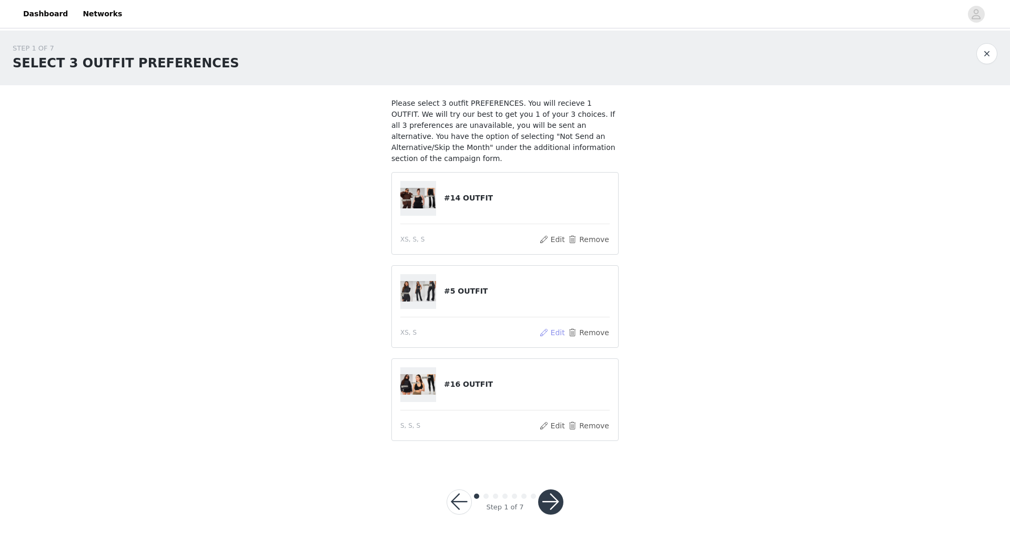
click at [559, 326] on button "Edit" at bounding box center [552, 332] width 27 height 13
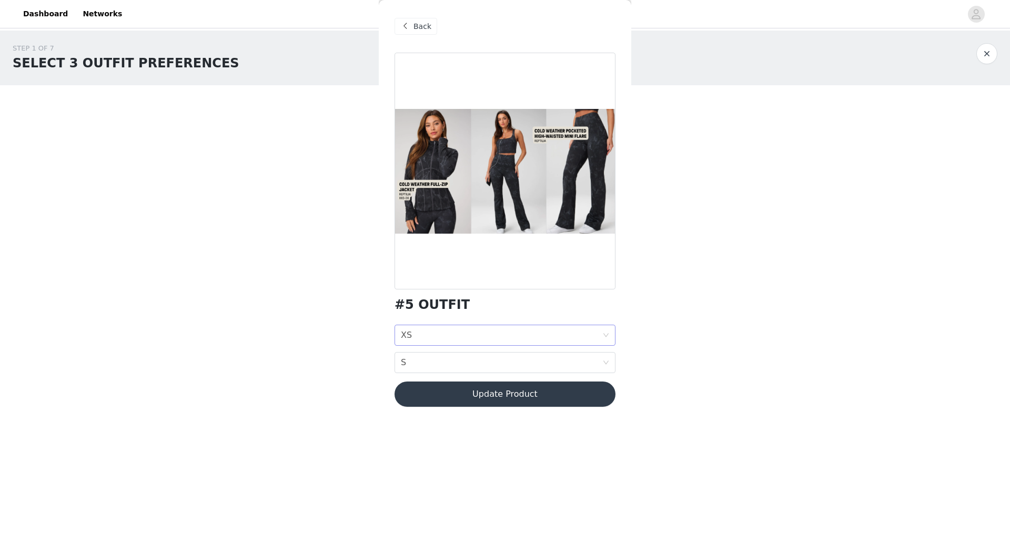
click at [411, 333] on div "JACKET SIZE XS" at bounding box center [502, 335] width 202 height 20
click at [506, 322] on div "#5 OUTFIT JACKET SIZE XS BOTTOM SIZE S Update Product" at bounding box center [505, 236] width 221 height 367
click at [466, 343] on div "JACKET SIZE XS" at bounding box center [502, 335] width 202 height 20
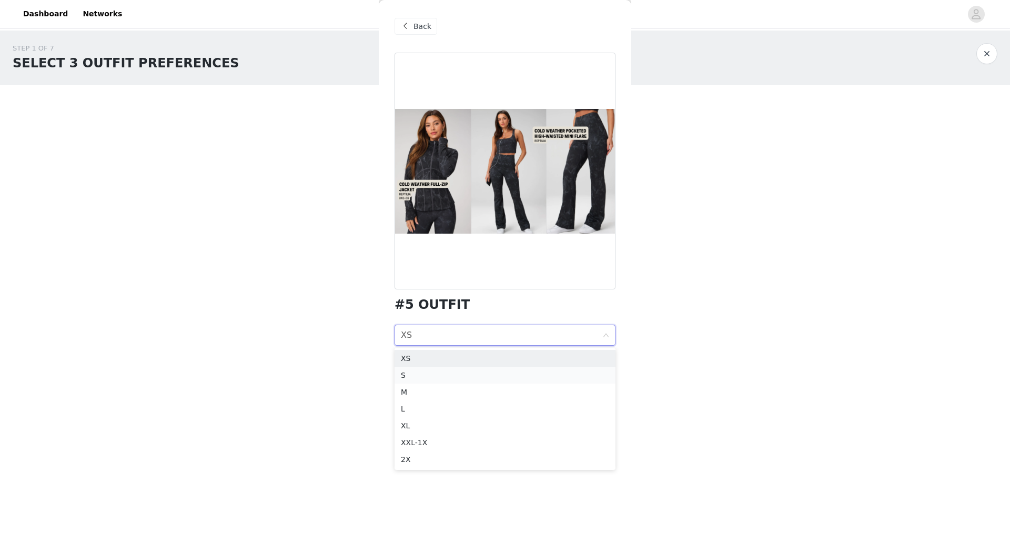
click at [439, 371] on div "S" at bounding box center [505, 375] width 208 height 12
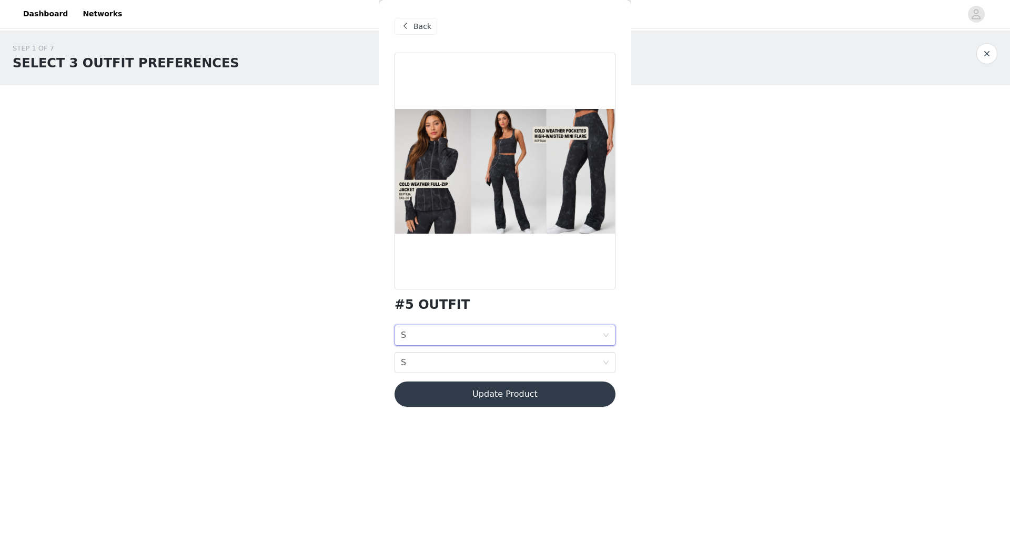
click at [492, 397] on button "Update Product" at bounding box center [505, 394] width 221 height 25
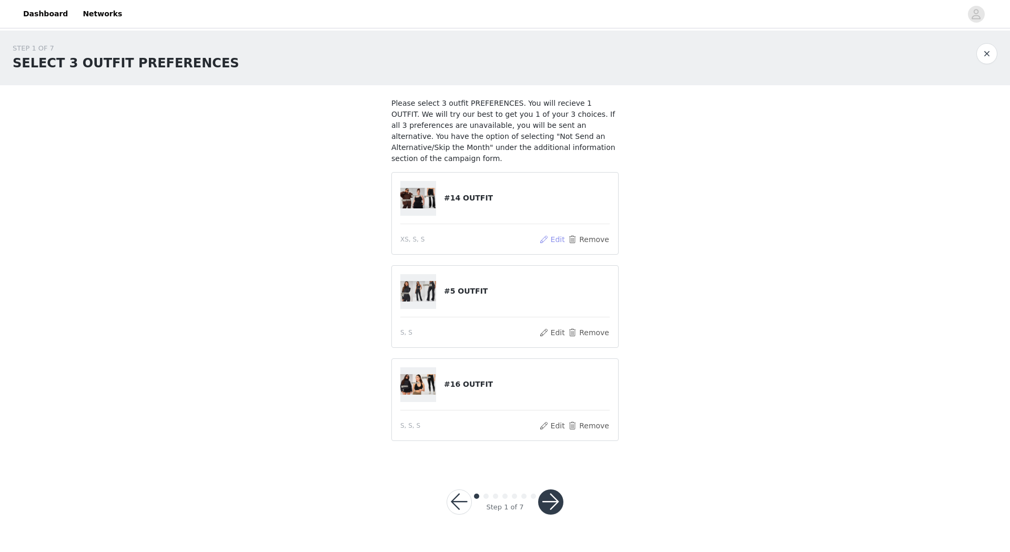
click at [563, 233] on button "Edit" at bounding box center [552, 239] width 27 height 13
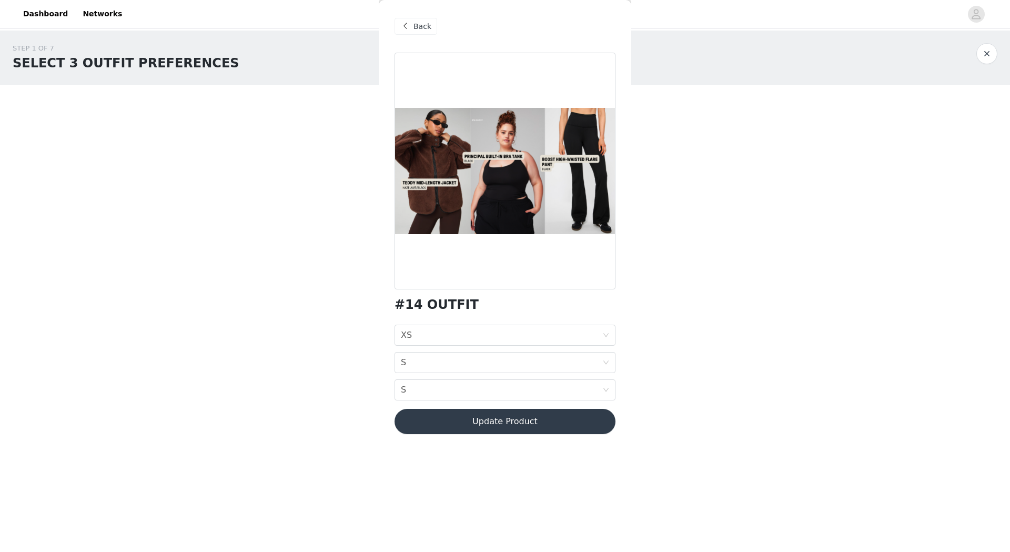
click at [492, 428] on button "Update Product" at bounding box center [505, 421] width 221 height 25
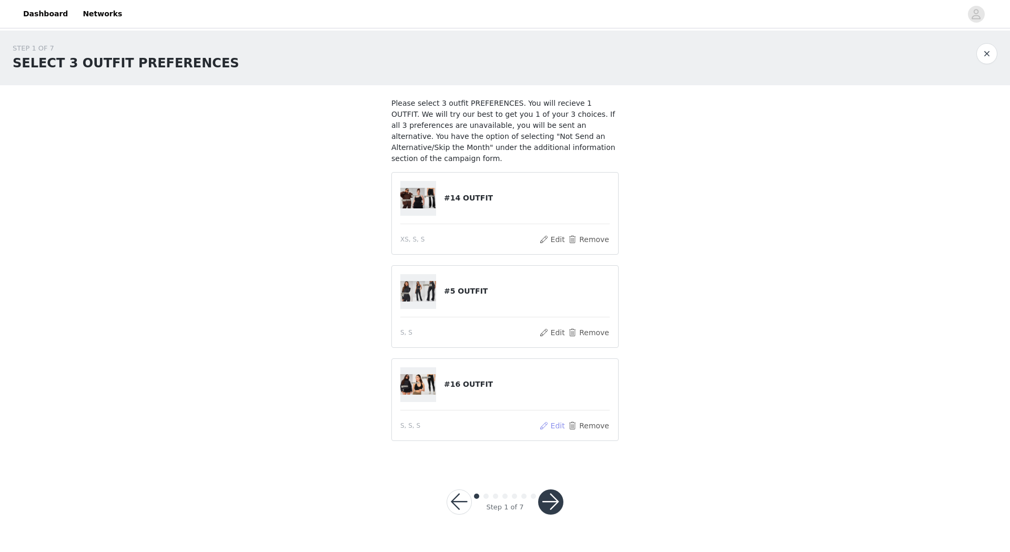
click at [561, 419] on button "Edit" at bounding box center [552, 425] width 27 height 13
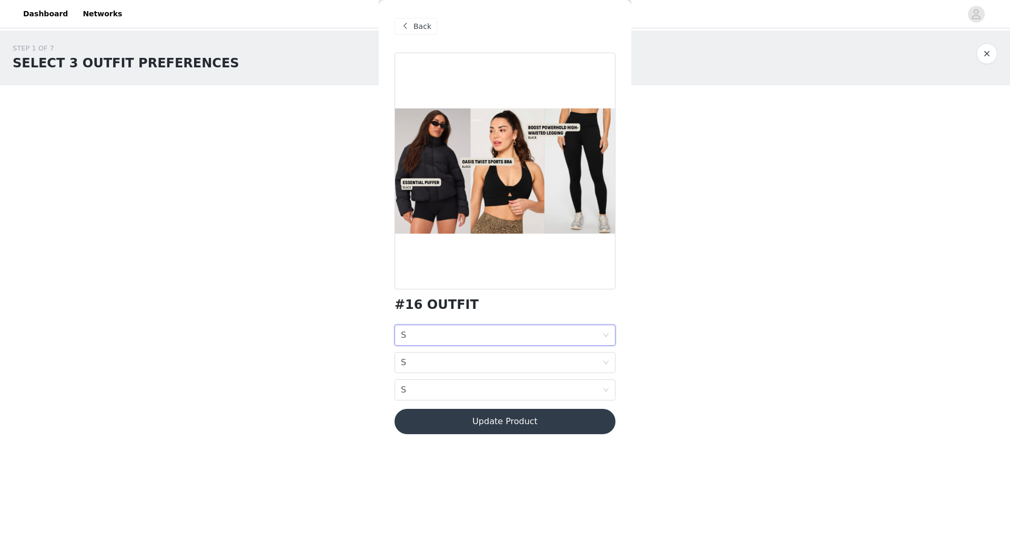
click at [438, 331] on div "JACKET SIZE S" at bounding box center [502, 335] width 202 height 20
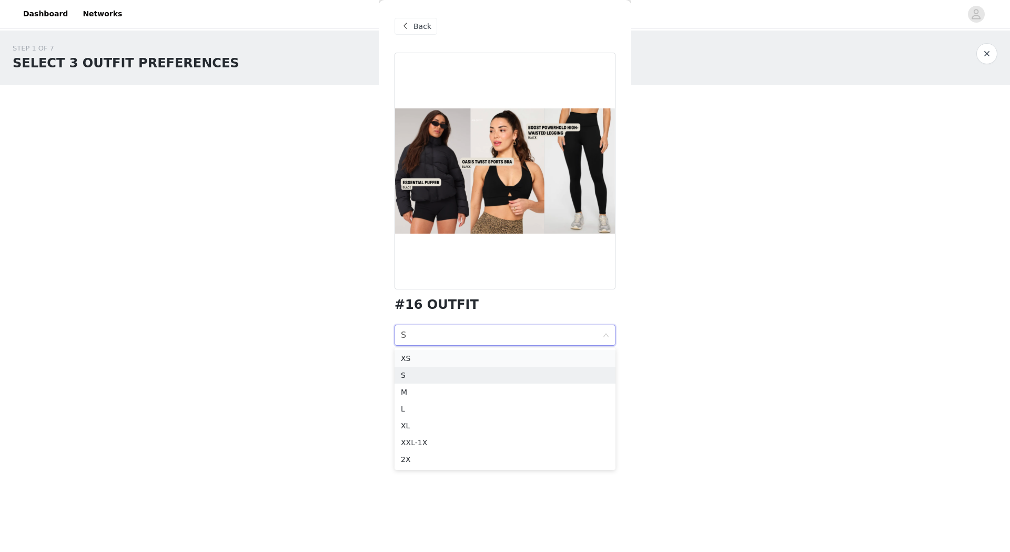
click at [421, 356] on div "XS" at bounding box center [505, 359] width 208 height 12
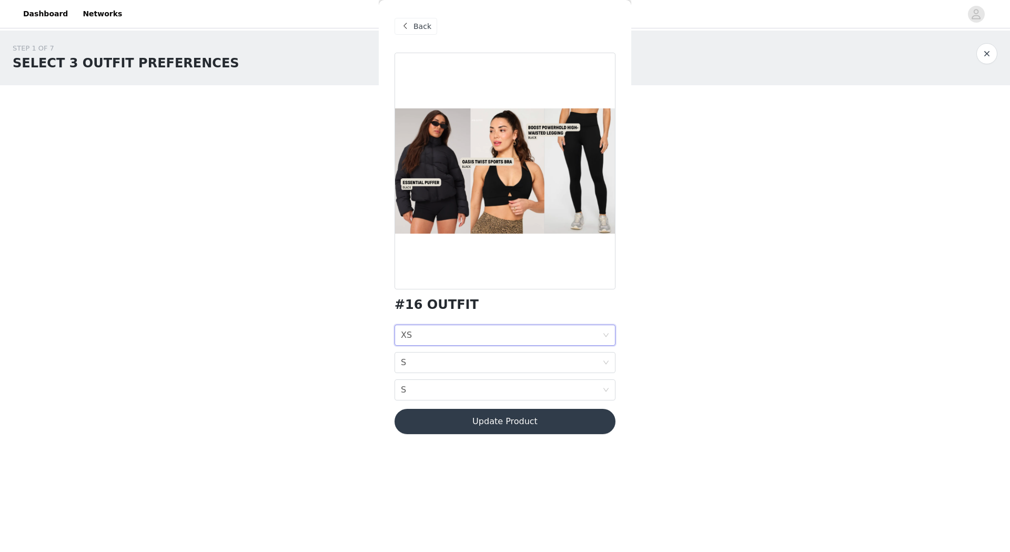
click at [503, 428] on button "Update Product" at bounding box center [505, 421] width 221 height 25
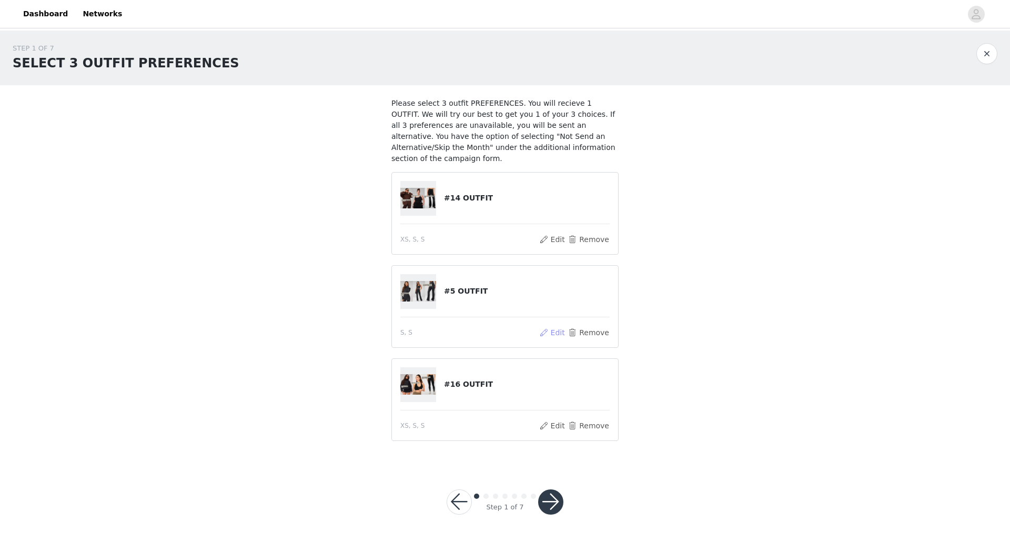
click at [556, 326] on button "Edit" at bounding box center [552, 332] width 27 height 13
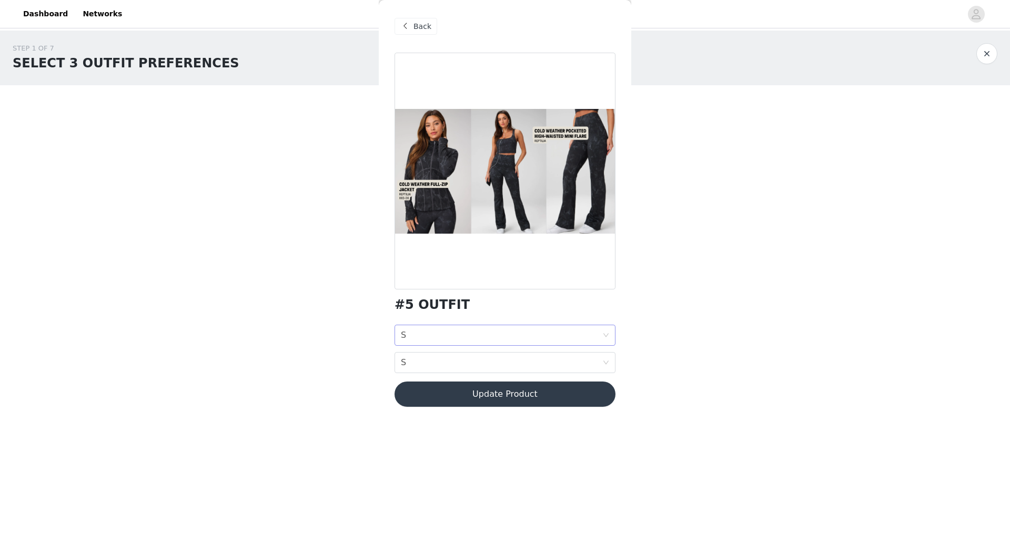
click at [422, 343] on div "JACKET SIZE S" at bounding box center [502, 335] width 202 height 20
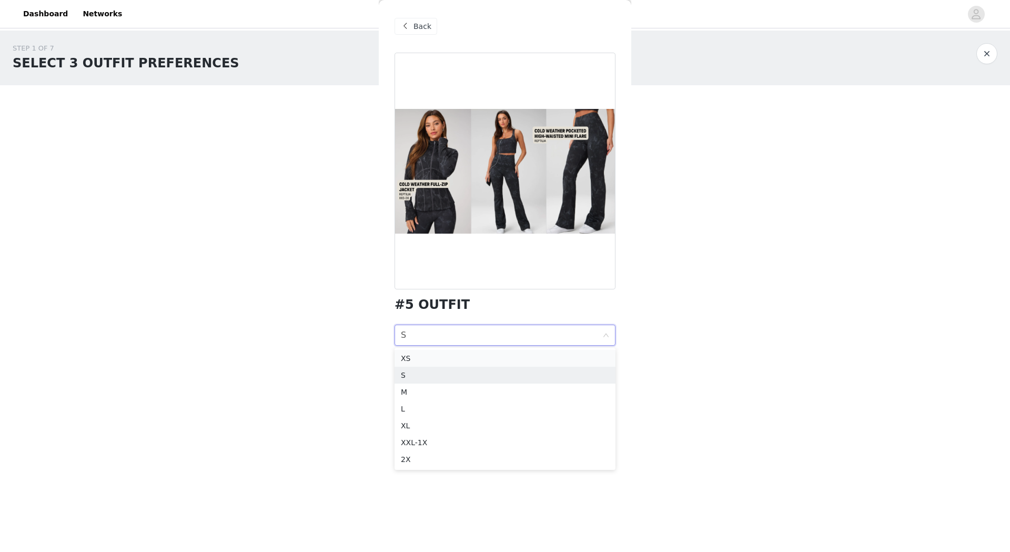
click at [417, 359] on div "XS" at bounding box center [505, 359] width 208 height 12
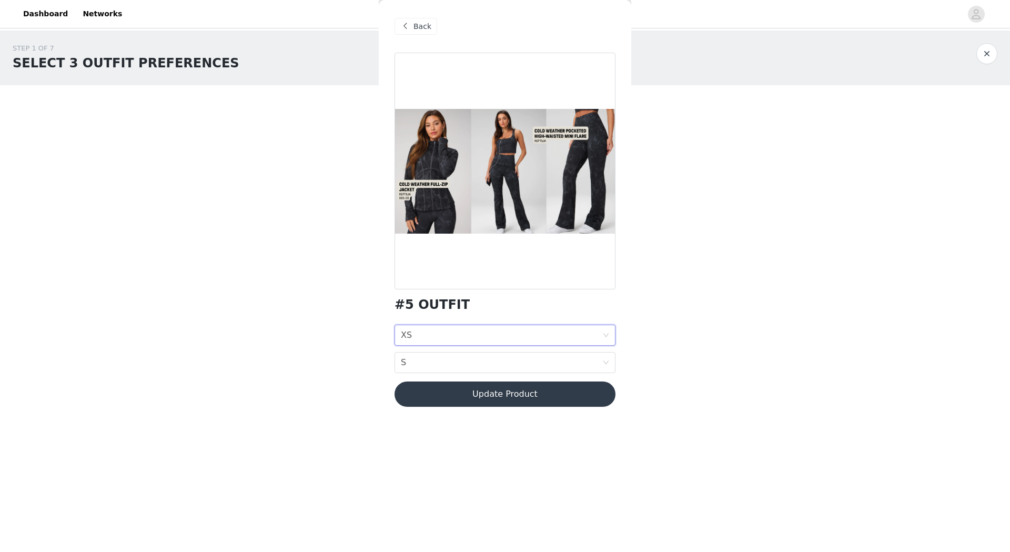
click at [519, 395] on button "Update Product" at bounding box center [505, 394] width 221 height 25
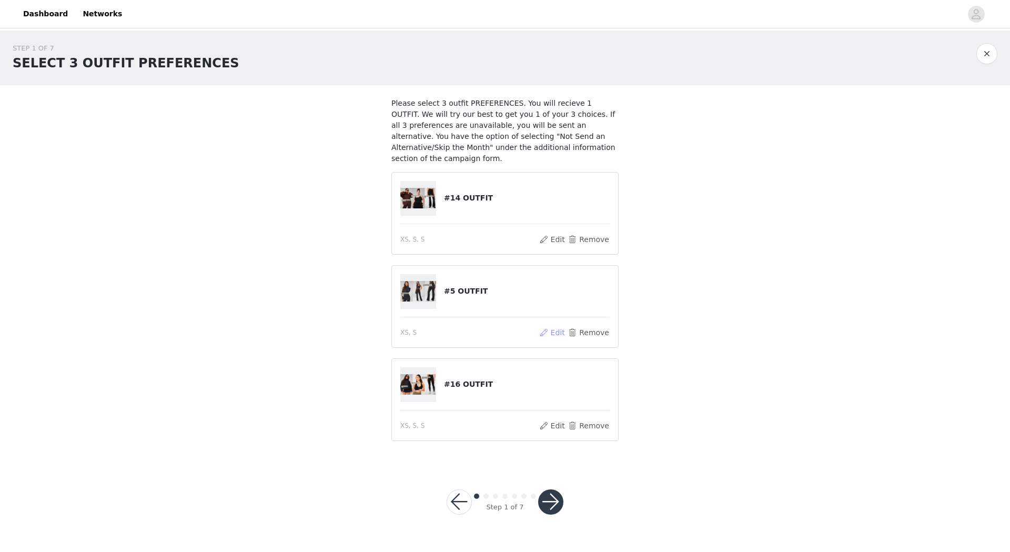
click at [560, 326] on button "Edit" at bounding box center [552, 332] width 27 height 13
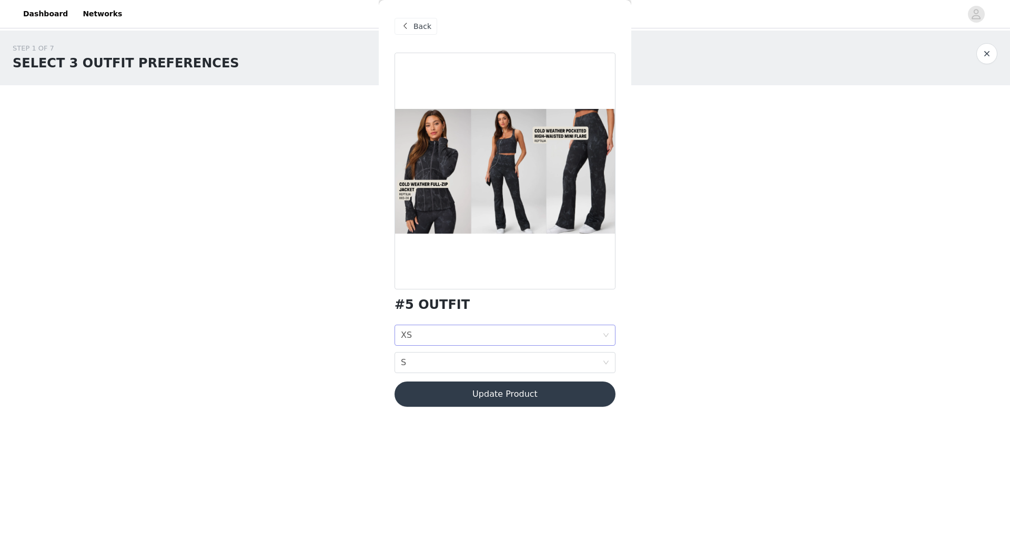
click at [419, 341] on div "JACKET SIZE XS" at bounding box center [502, 335] width 202 height 20
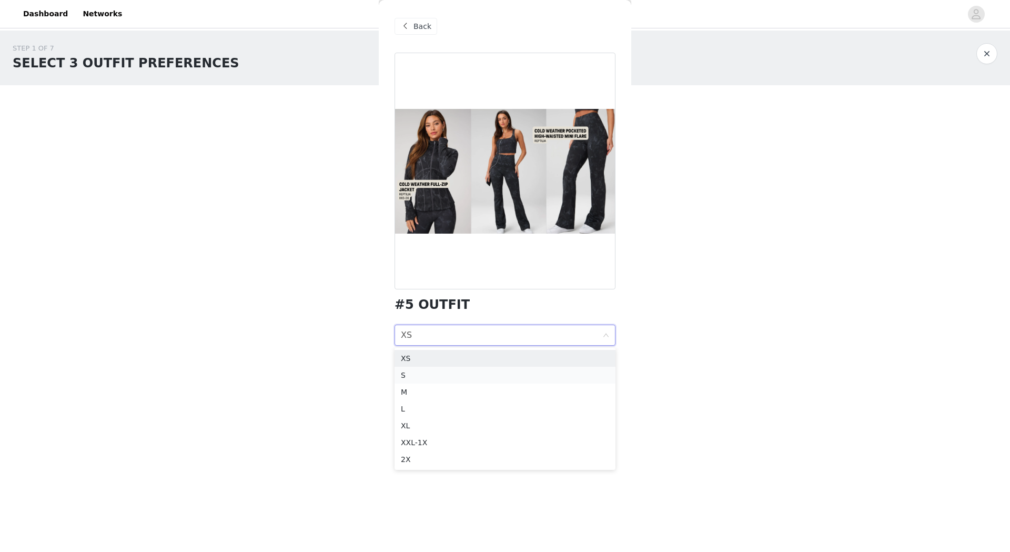
click at [415, 377] on div "S" at bounding box center [505, 375] width 208 height 12
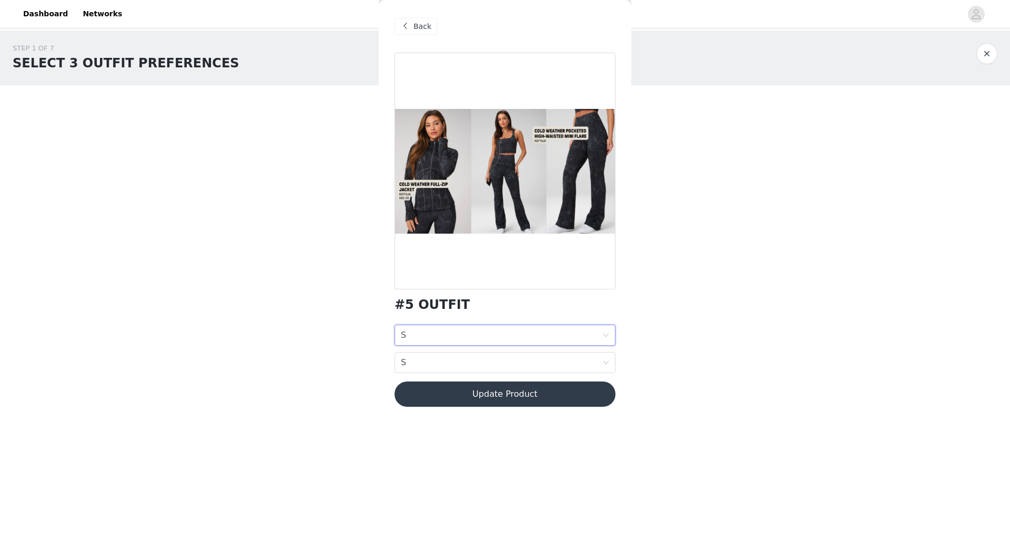
click at [735, 319] on div "STEP 1 OF 7 SELECT 3 OUTFIT PREFERENCES Please select 3 outfit PREFERENCES. You…" at bounding box center [505, 248] width 1010 height 434
click at [563, 398] on button "Update Product" at bounding box center [505, 394] width 221 height 25
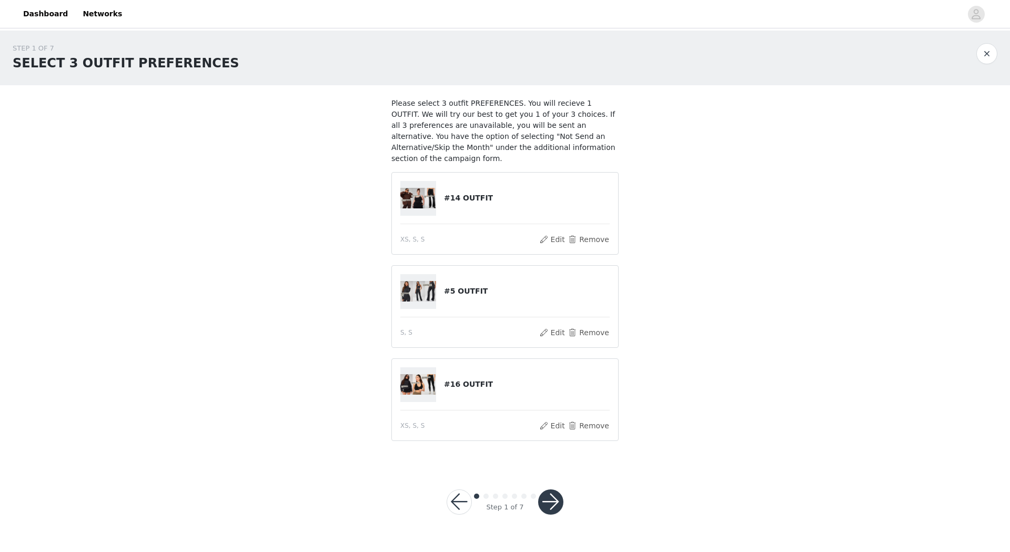
click at [551, 503] on button "button" at bounding box center [550, 501] width 25 height 25
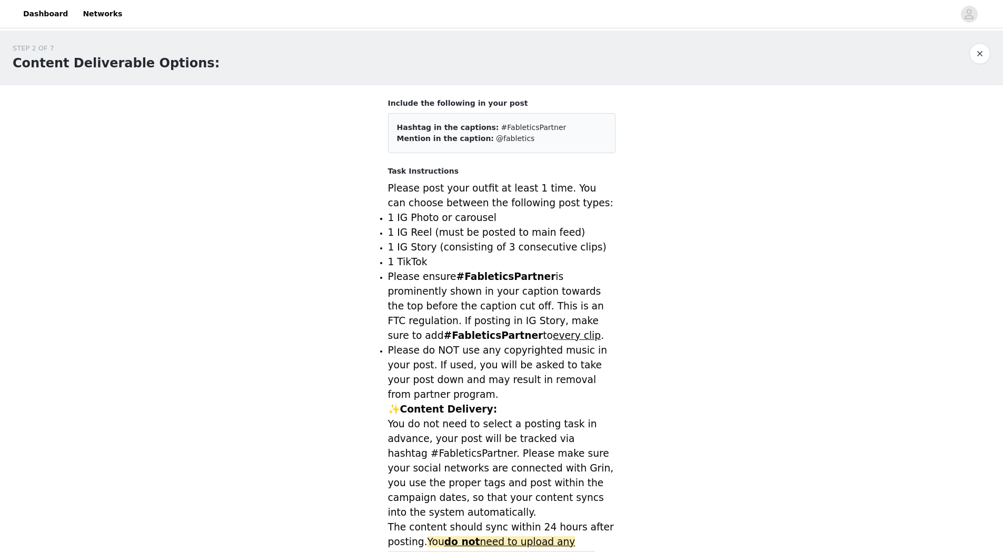
click at [560, 328] on li "Please ensure #FableticsPartner is prominently shown in your caption towards th…" at bounding box center [501, 306] width 227 height 74
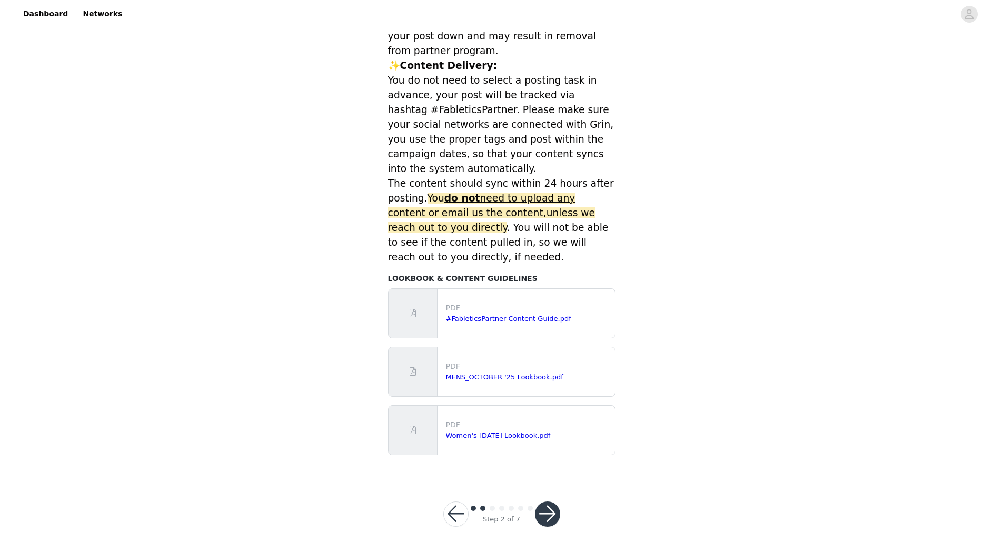
click at [550, 518] on button "button" at bounding box center [547, 514] width 25 height 25
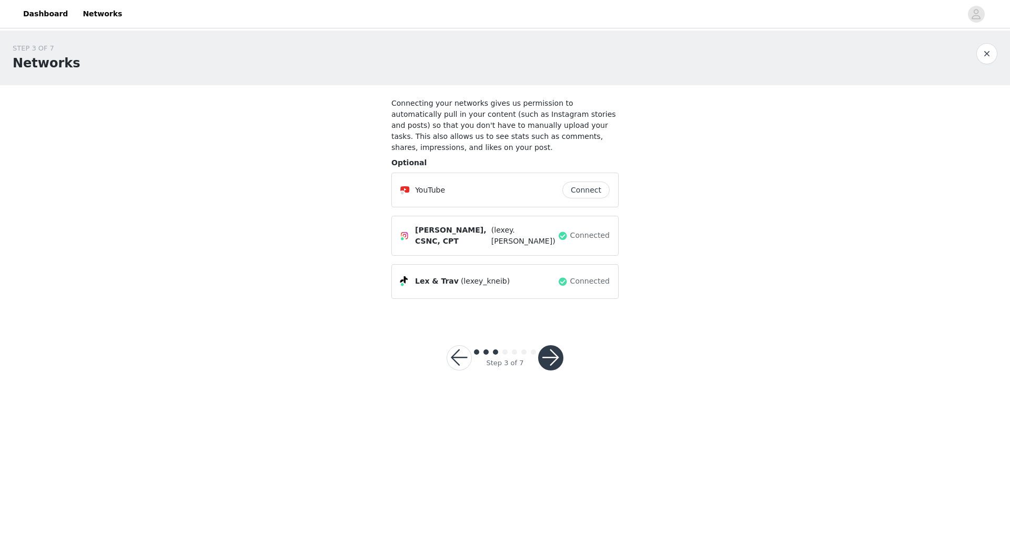
click at [552, 345] on button "button" at bounding box center [550, 357] width 25 height 25
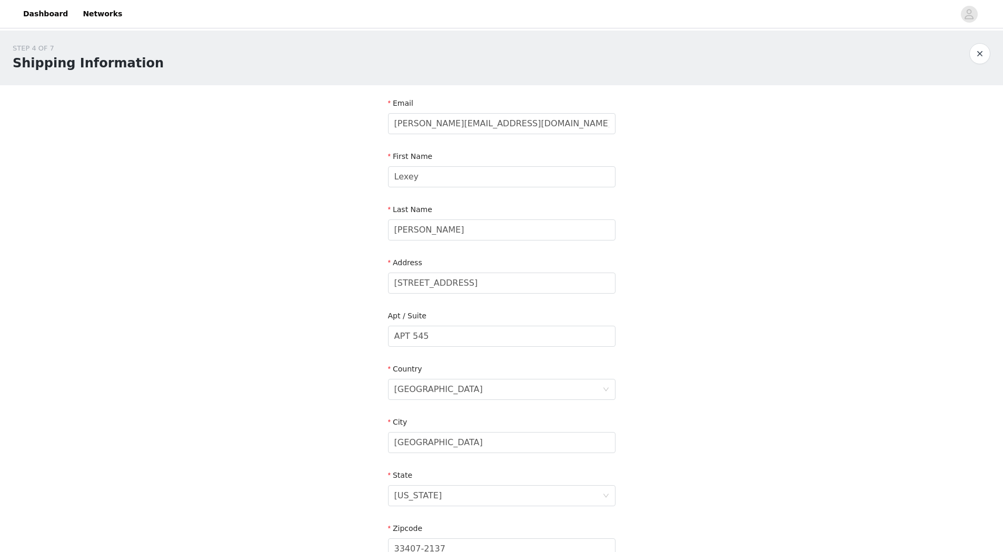
scroll to position [166, 0]
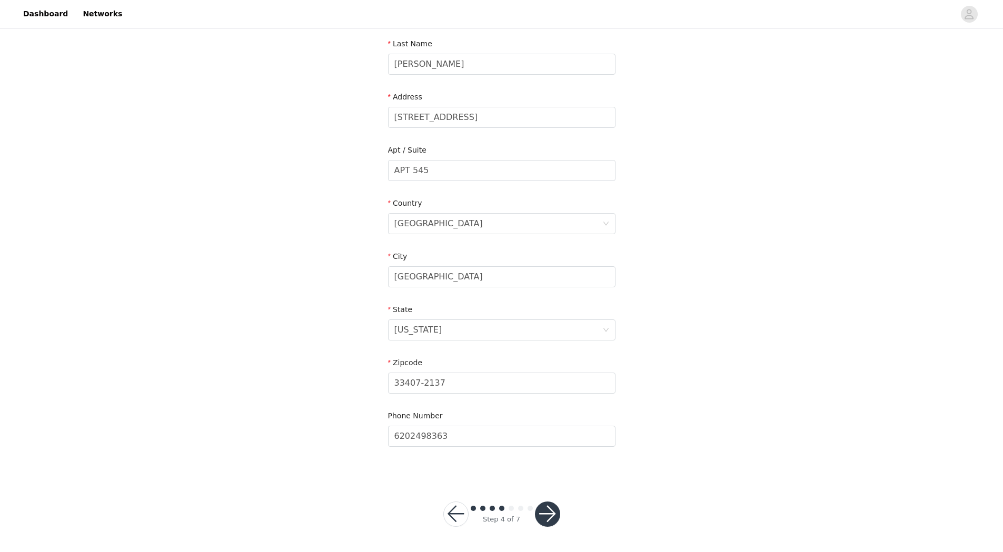
click at [554, 513] on button "button" at bounding box center [547, 514] width 25 height 25
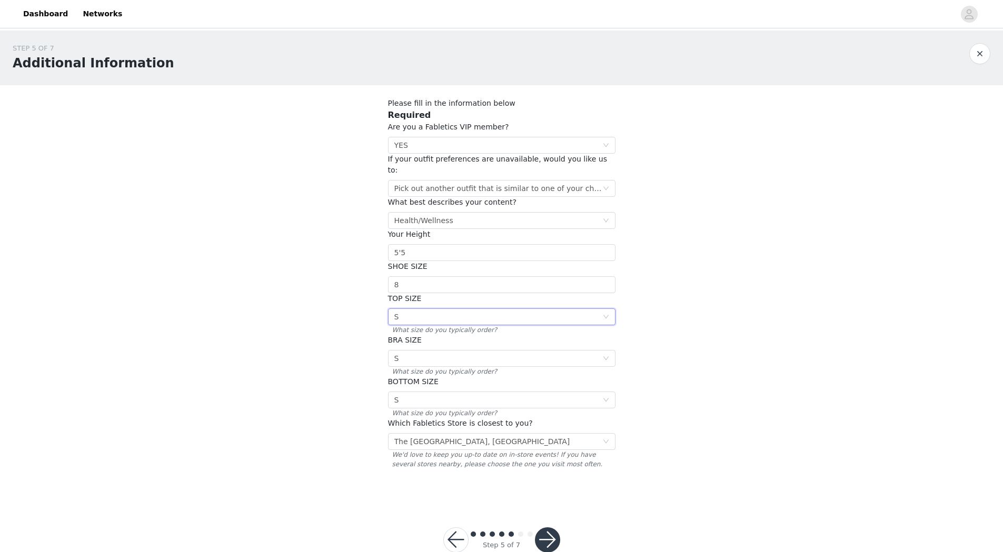
click at [433, 309] on div "Select S" at bounding box center [498, 317] width 208 height 16
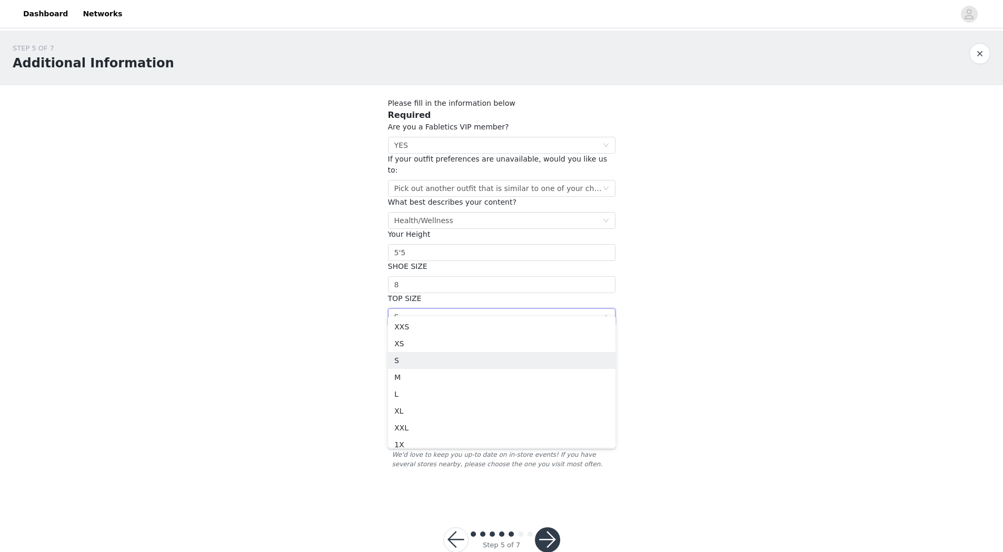
click at [727, 292] on div "STEP 5 OF 7 Additional Information Please fill in the information below Require…" at bounding box center [501, 267] width 1003 height 472
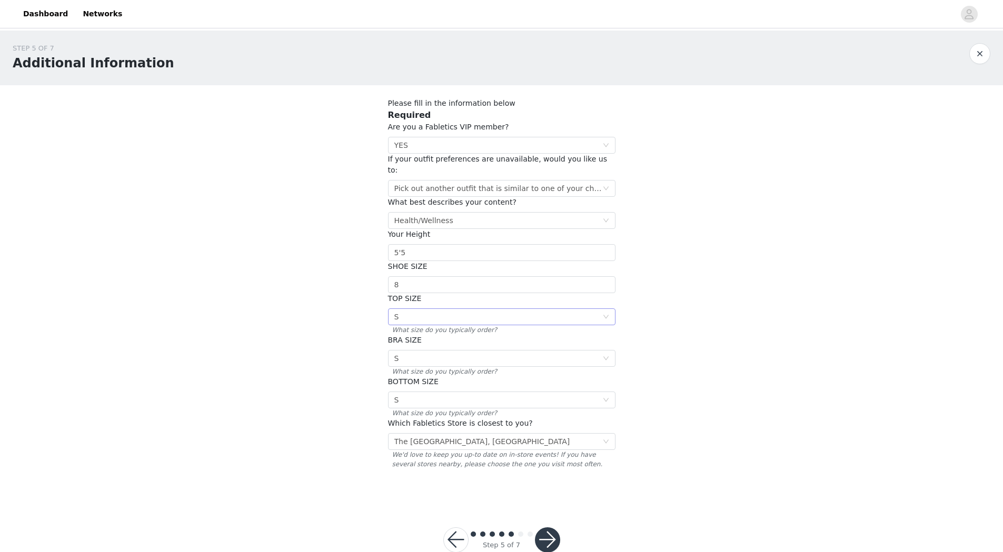
click at [469, 311] on div "Select S" at bounding box center [498, 317] width 208 height 16
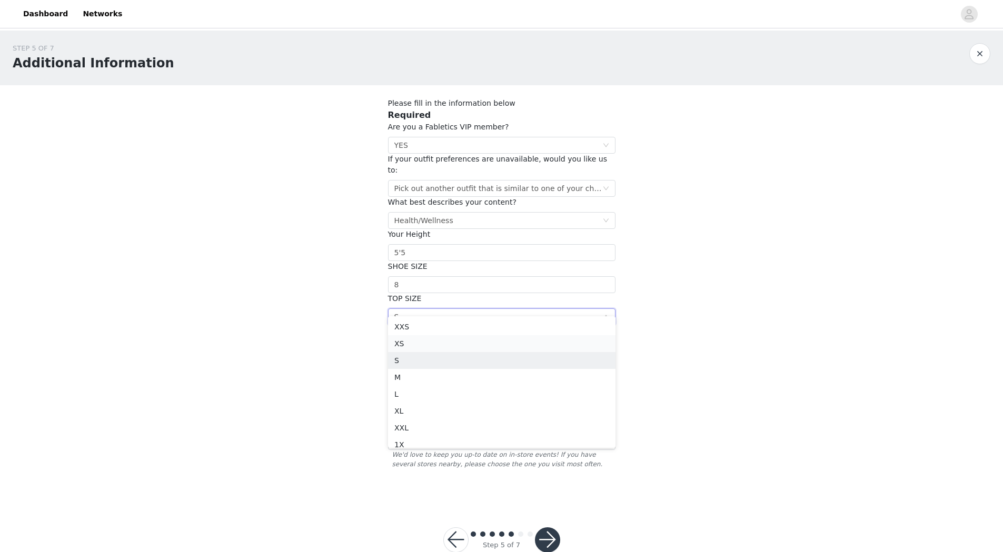
click at [416, 346] on li "XS" at bounding box center [501, 343] width 227 height 17
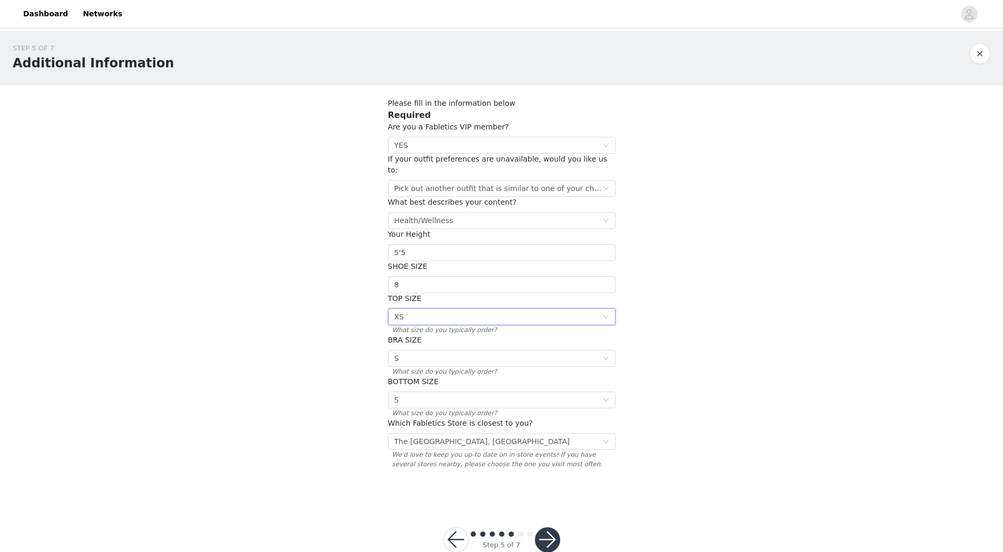
click at [784, 298] on div "STEP 5 OF 7 Additional Information Please fill in the information below Require…" at bounding box center [501, 267] width 1003 height 472
drag, startPoint x: 551, startPoint y: 527, endPoint x: 560, endPoint y: 519, distance: 11.9
click at [550, 527] on button "button" at bounding box center [547, 539] width 25 height 25
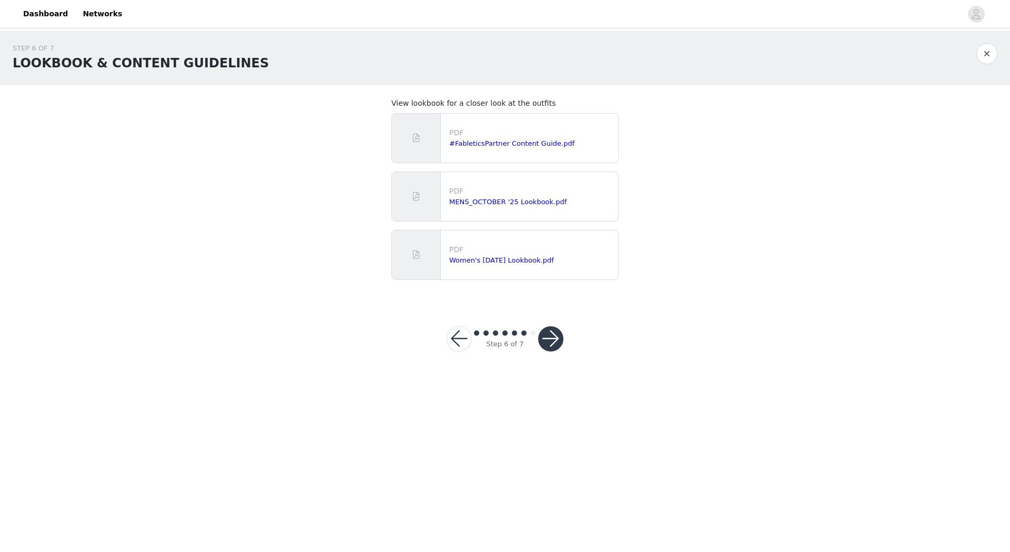
click at [547, 329] on button "button" at bounding box center [550, 338] width 25 height 25
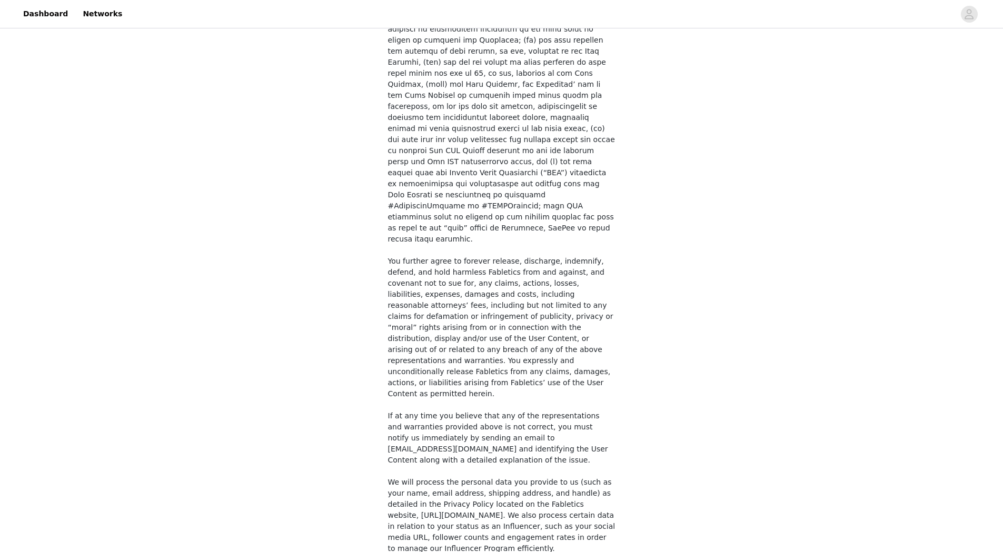
scroll to position [620, 0]
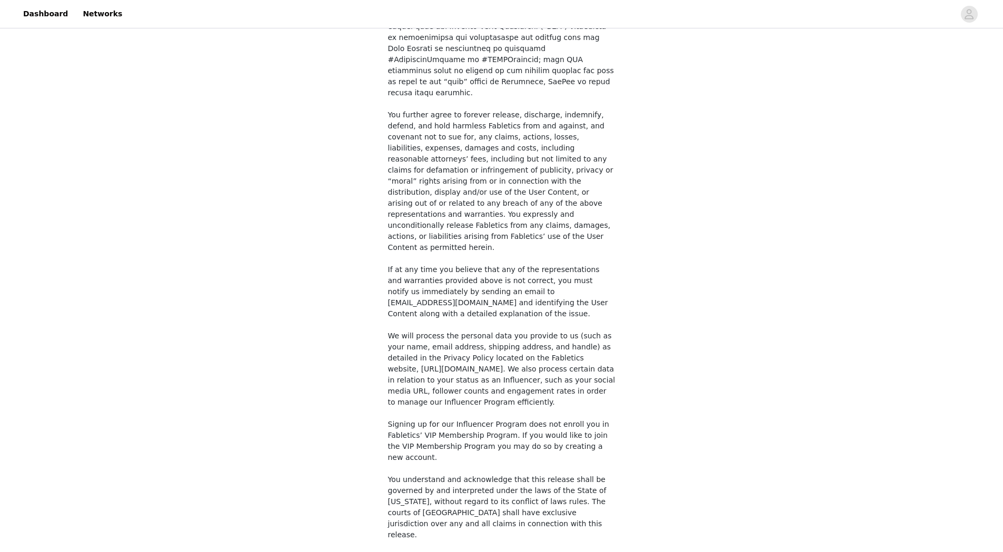
click at [389, 552] on label at bounding box center [392, 562] width 8 height 11
click at [389, 552] on input "checkbox" at bounding box center [391, 561] width 7 height 7
checkbox input "true"
